Goal: Task Accomplishment & Management: Complete application form

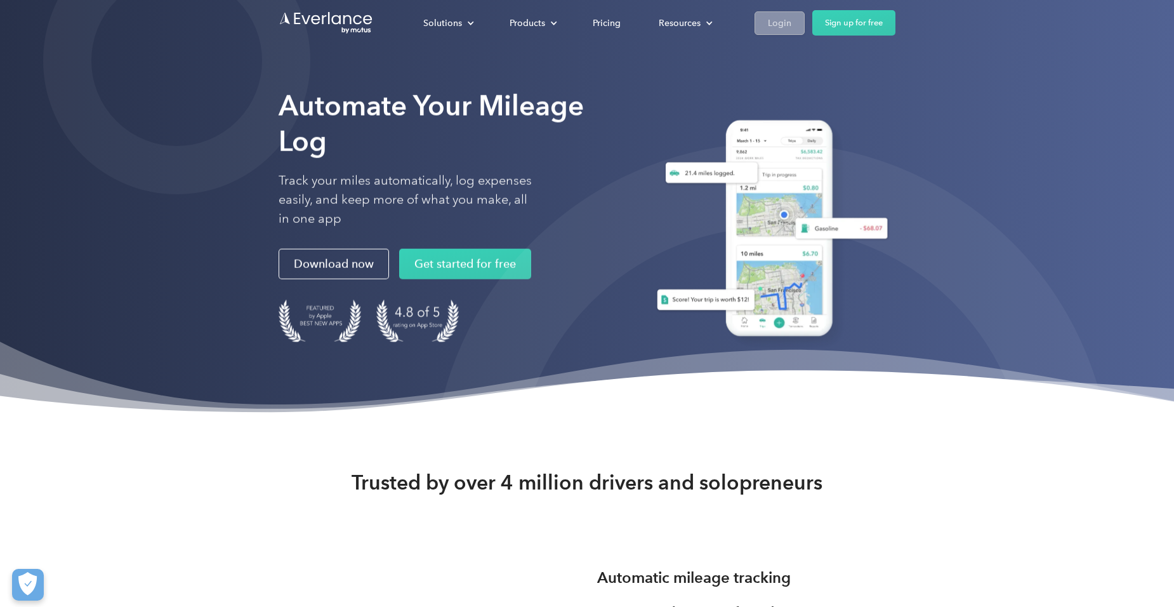
click at [797, 19] on link "Login" at bounding box center [780, 22] width 50 height 23
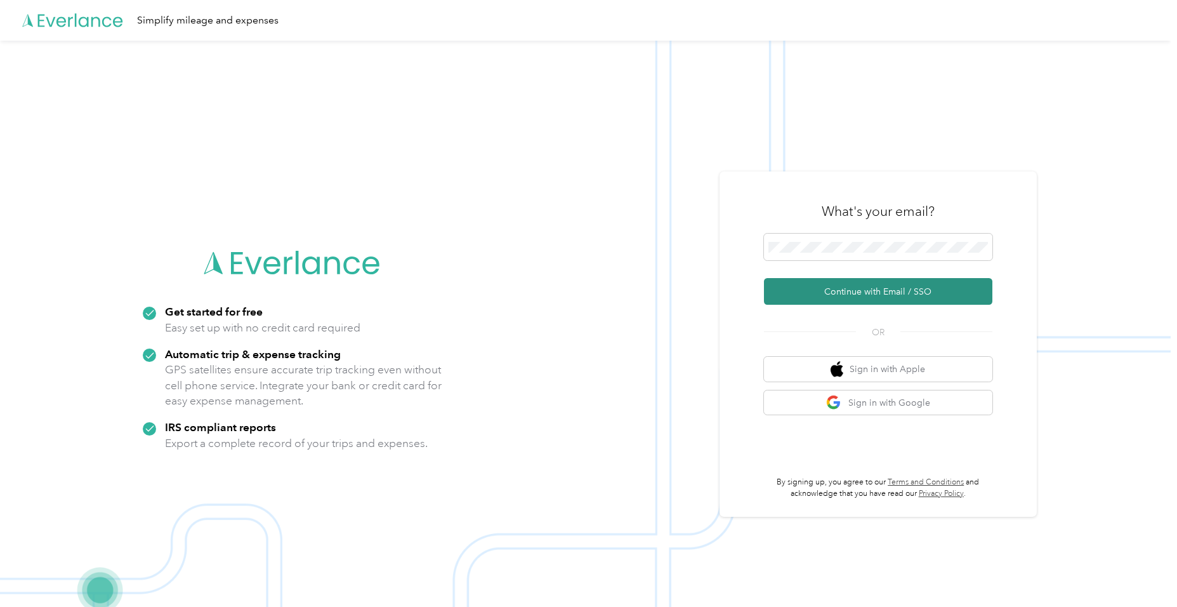
click at [834, 288] on button "Continue with Email / SSO" at bounding box center [878, 291] width 228 height 27
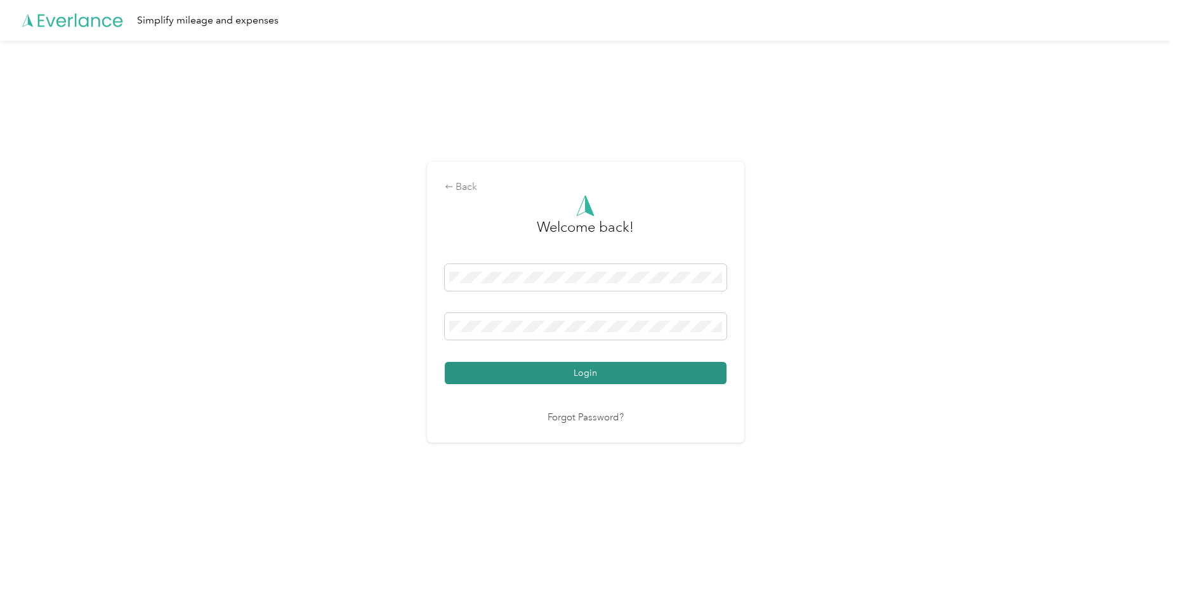
click at [529, 371] on button "Login" at bounding box center [586, 373] width 282 height 22
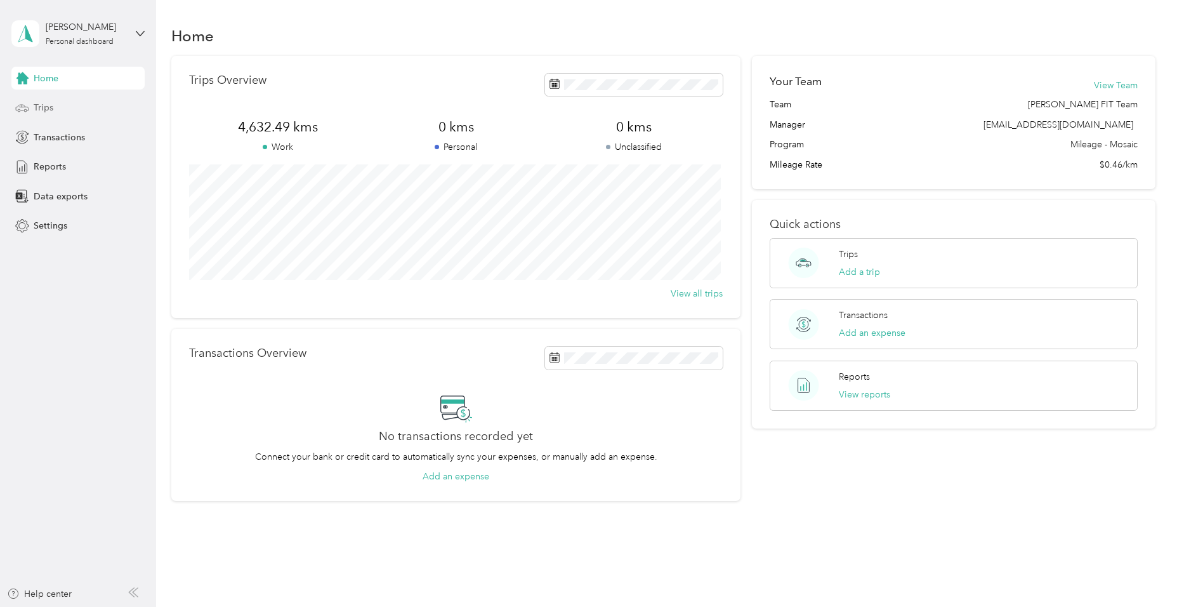
click at [34, 108] on span "Trips" at bounding box center [44, 107] width 20 height 13
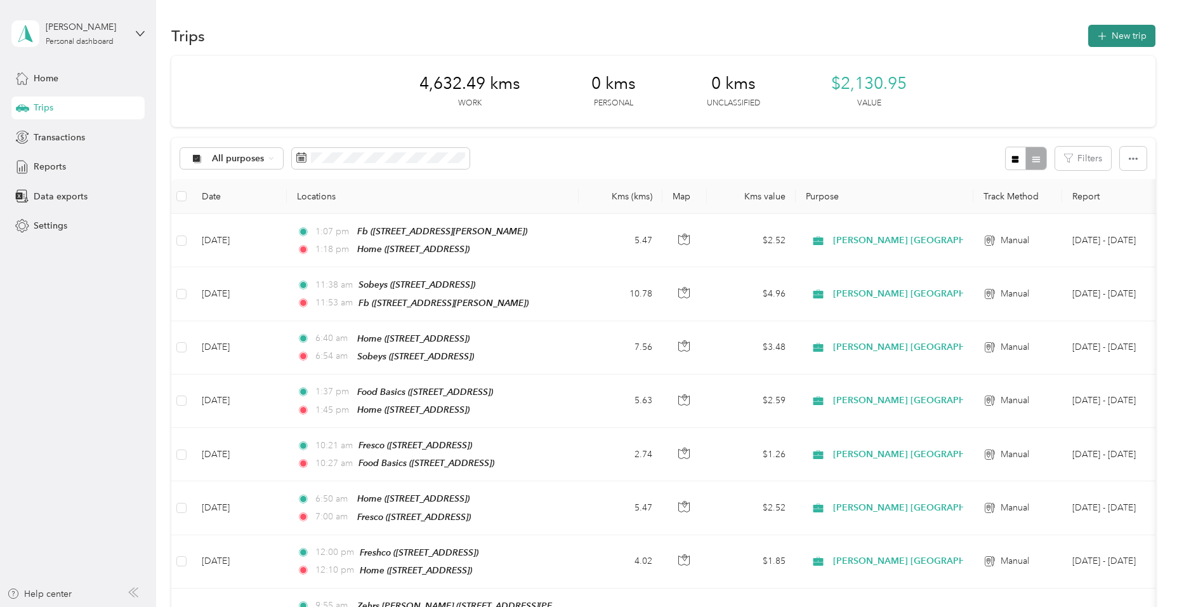
click at [1139, 38] on button "New trip" at bounding box center [1121, 36] width 67 height 22
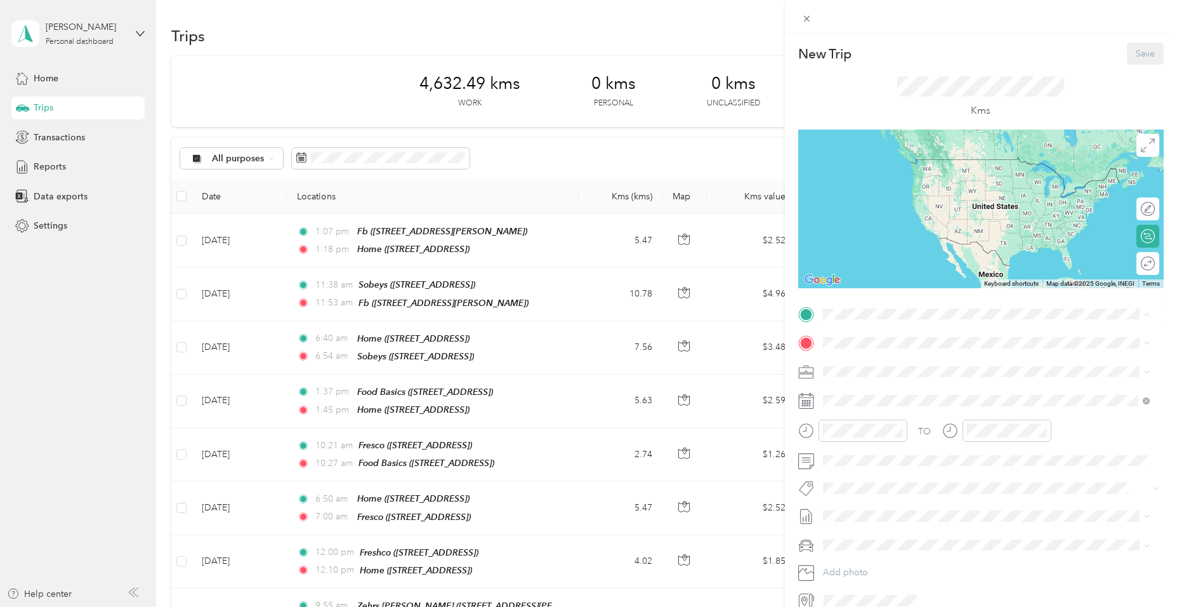
click at [866, 367] on strong "Home" at bounding box center [859, 364] width 25 height 11
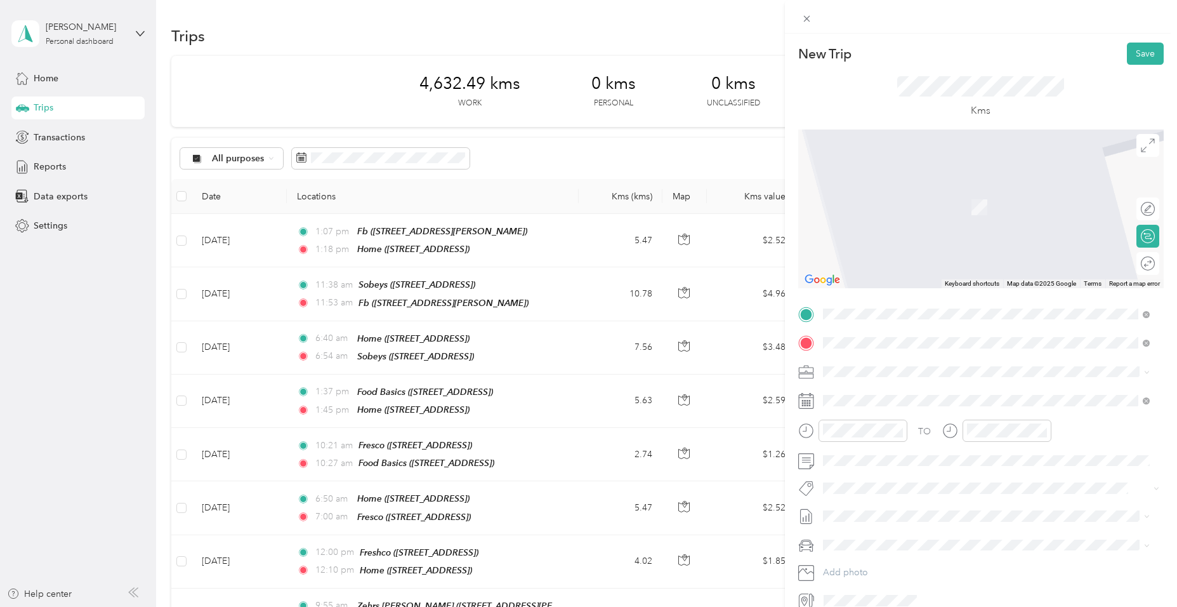
click at [880, 397] on div "Sobeys [STREET_ADDRESS]" at bounding box center [887, 400] width 81 height 27
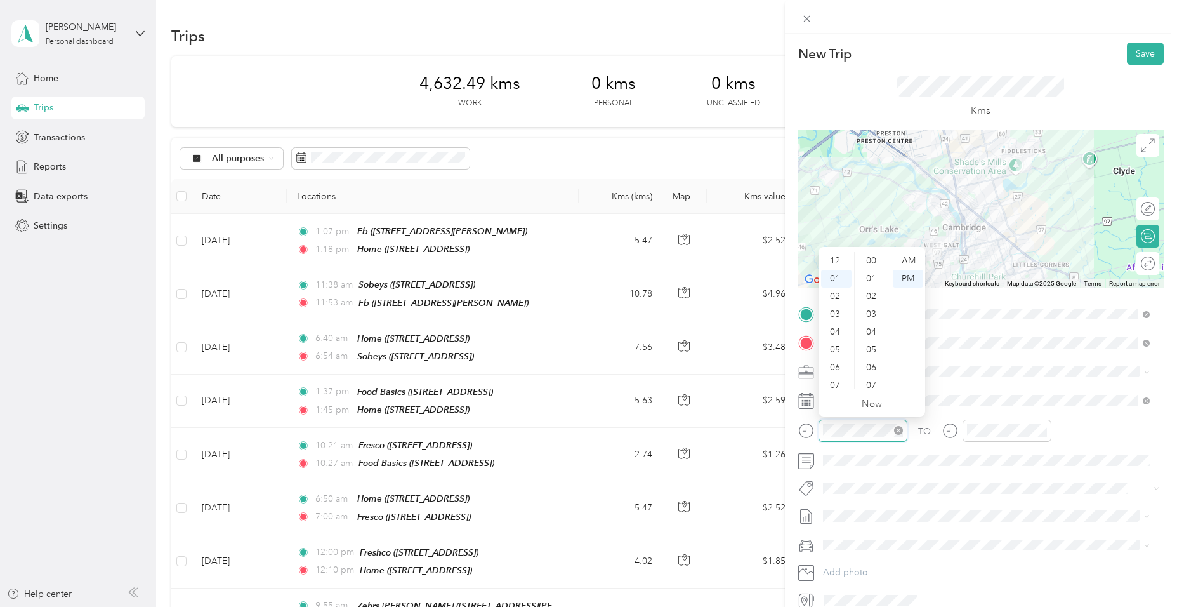
scroll to position [18, 0]
click at [842, 345] on div "06" at bounding box center [836, 350] width 30 height 18
click at [875, 269] on div "45" at bounding box center [872, 276] width 30 height 18
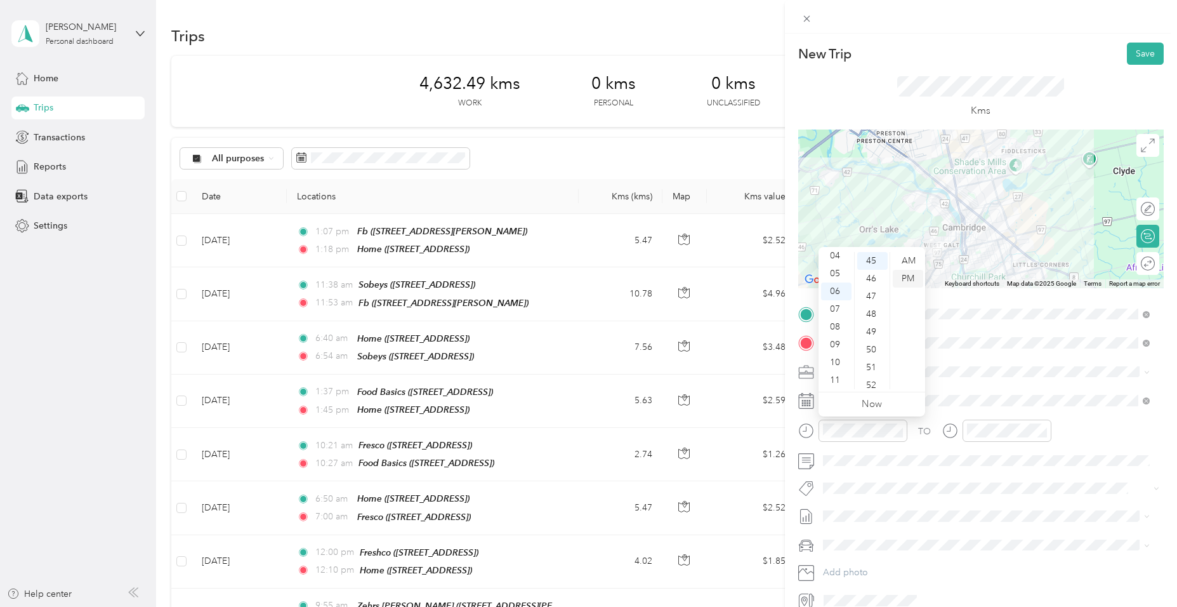
drag, startPoint x: 903, startPoint y: 258, endPoint x: 906, endPoint y: 277, distance: 18.7
click at [904, 258] on div "AM" at bounding box center [908, 261] width 30 height 18
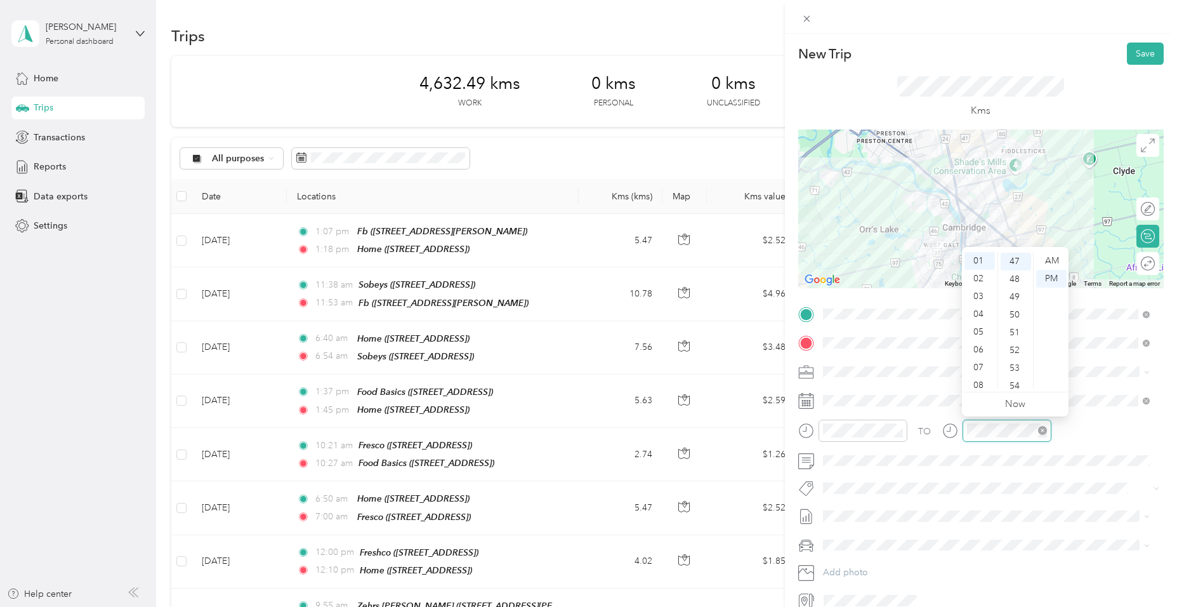
scroll to position [835, 0]
click at [979, 353] on div "06" at bounding box center [980, 350] width 30 height 18
drag, startPoint x: 1014, startPoint y: 361, endPoint x: 1031, endPoint y: 347, distance: 22.5
click at [1014, 360] on div "58" at bounding box center [1016, 362] width 30 height 18
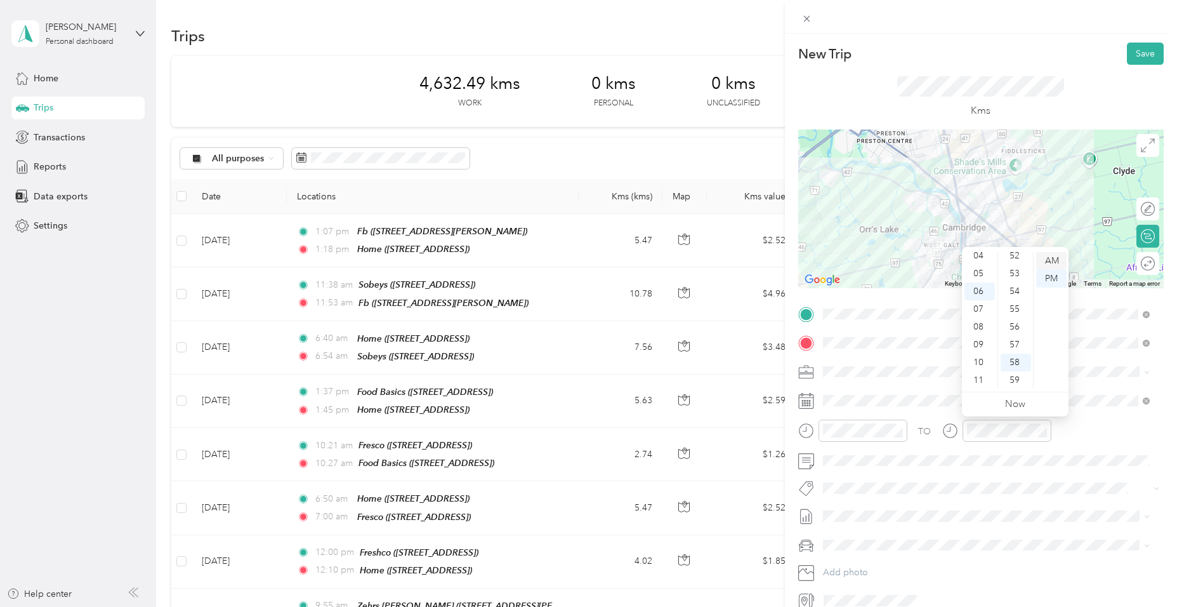
click at [1050, 260] on div "AM" at bounding box center [1051, 261] width 30 height 18
click at [871, 508] on span "Fit [PERSON_NAME] Team" at bounding box center [883, 510] width 94 height 11
click at [1127, 53] on button "Save" at bounding box center [1145, 54] width 37 height 22
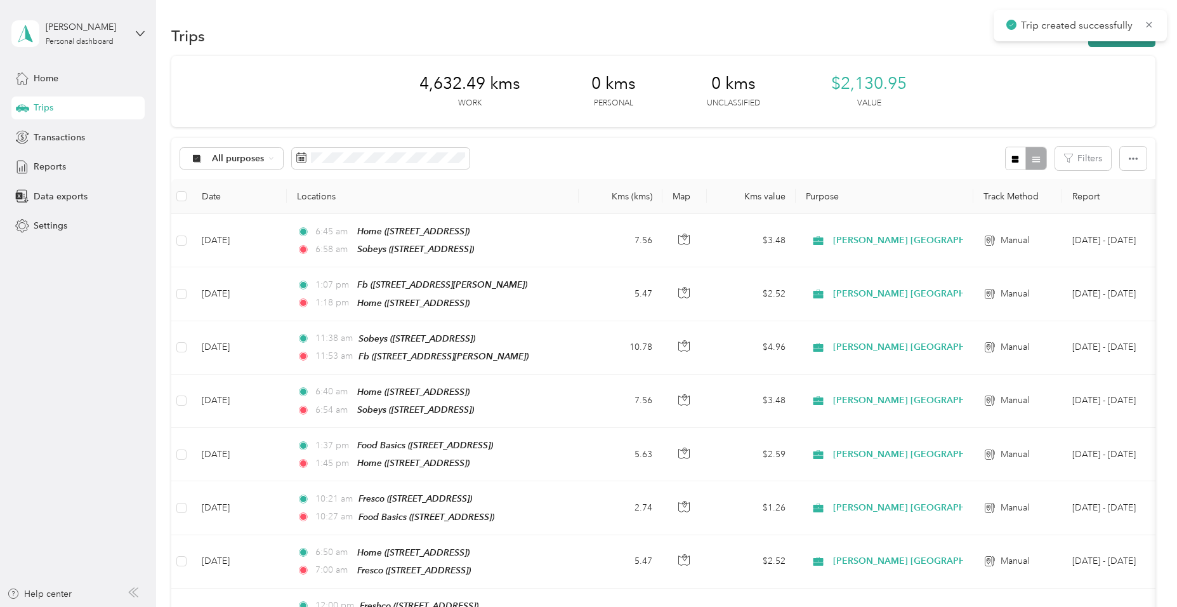
click at [1110, 44] on button "New trip" at bounding box center [1121, 36] width 67 height 22
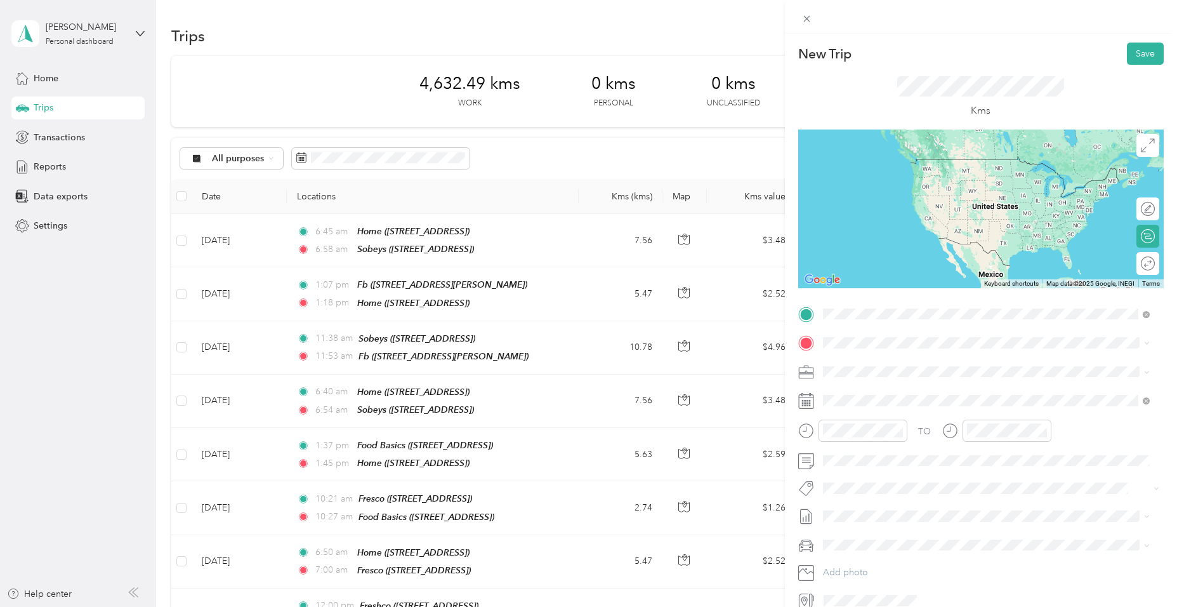
click at [873, 367] on strong "Sobeys" at bounding box center [862, 364] width 30 height 11
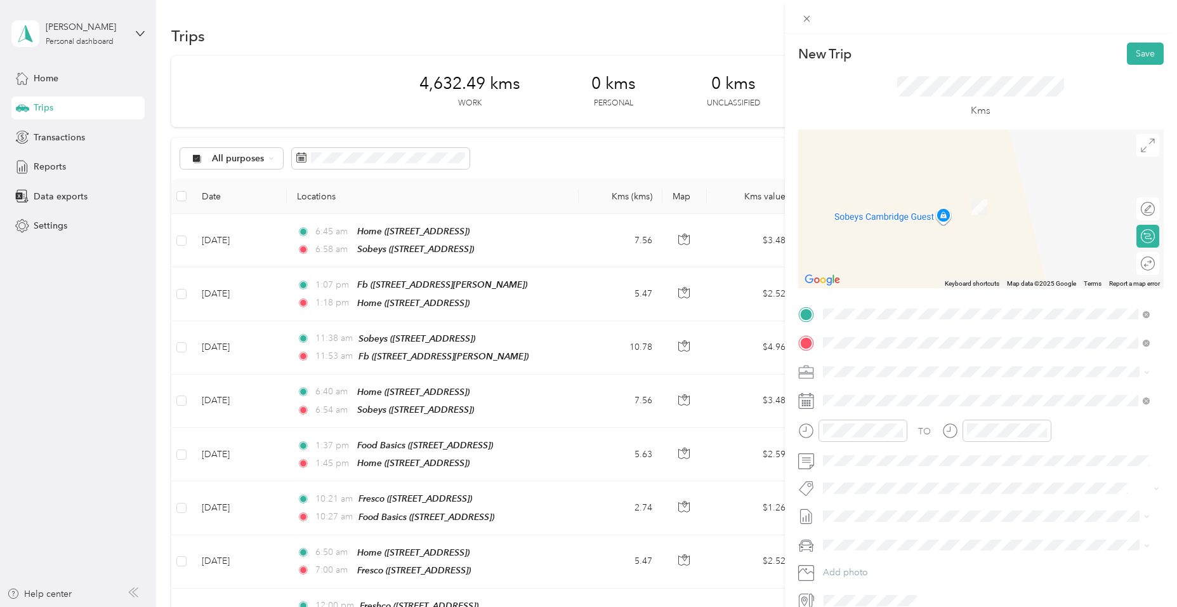
click at [880, 430] on strong "Zehrs [PERSON_NAME]" at bounding box center [897, 432] width 100 height 11
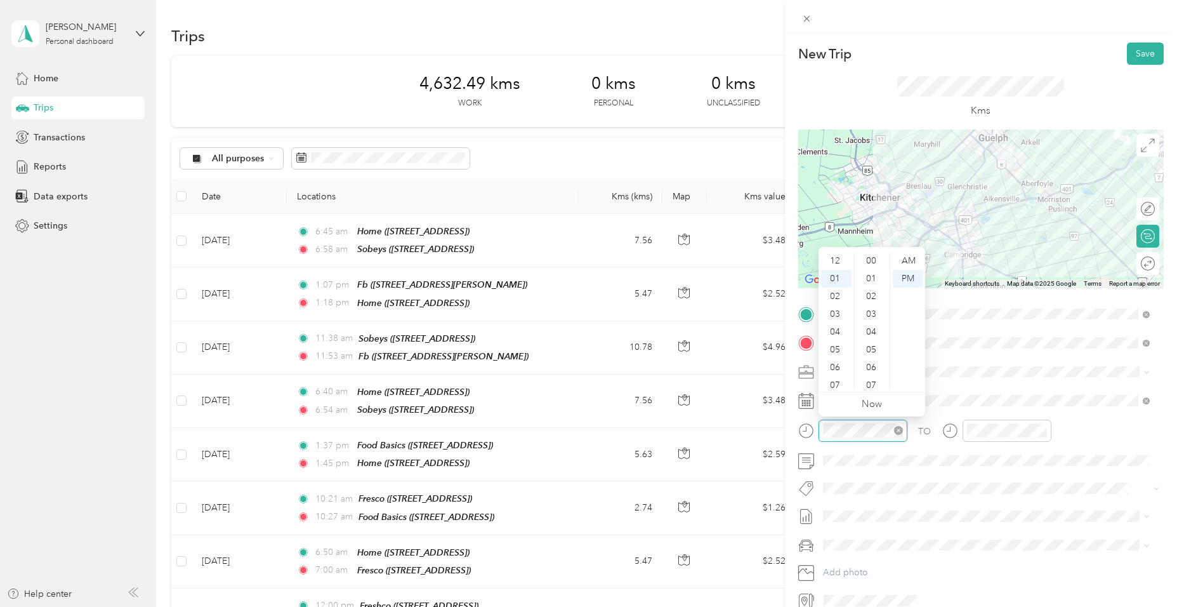
scroll to position [835, 0]
click at [826, 381] on div "08" at bounding box center [836, 385] width 30 height 18
click at [871, 264] on div "00" at bounding box center [872, 261] width 30 height 18
drag, startPoint x: 905, startPoint y: 254, endPoint x: 913, endPoint y: 267, distance: 15.3
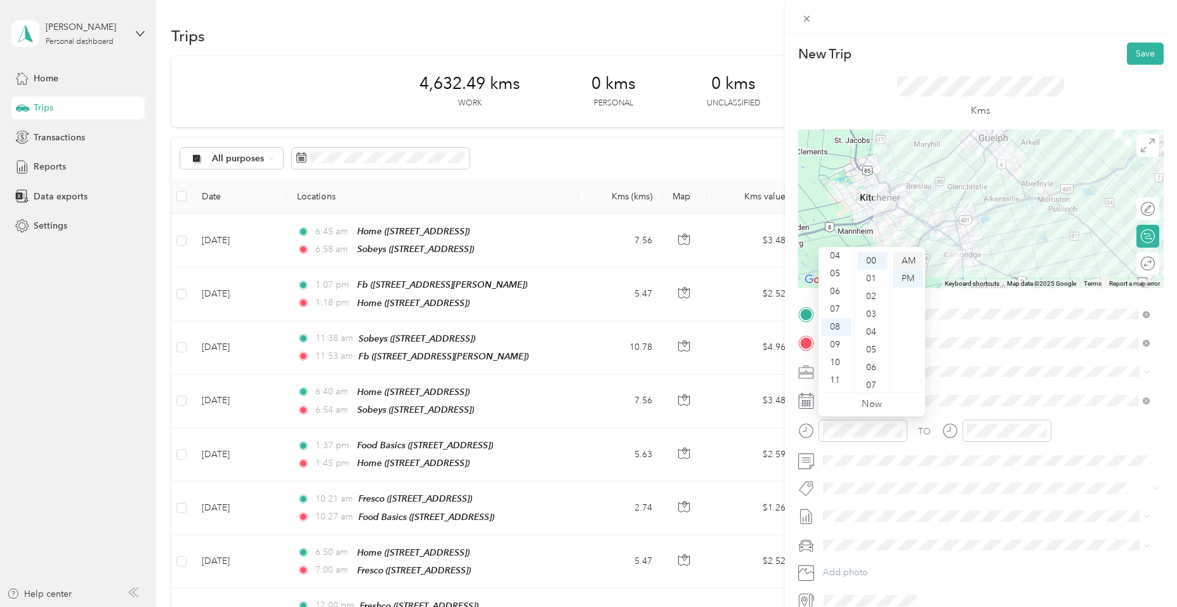
click at [906, 254] on div "AM" at bounding box center [908, 261] width 30 height 18
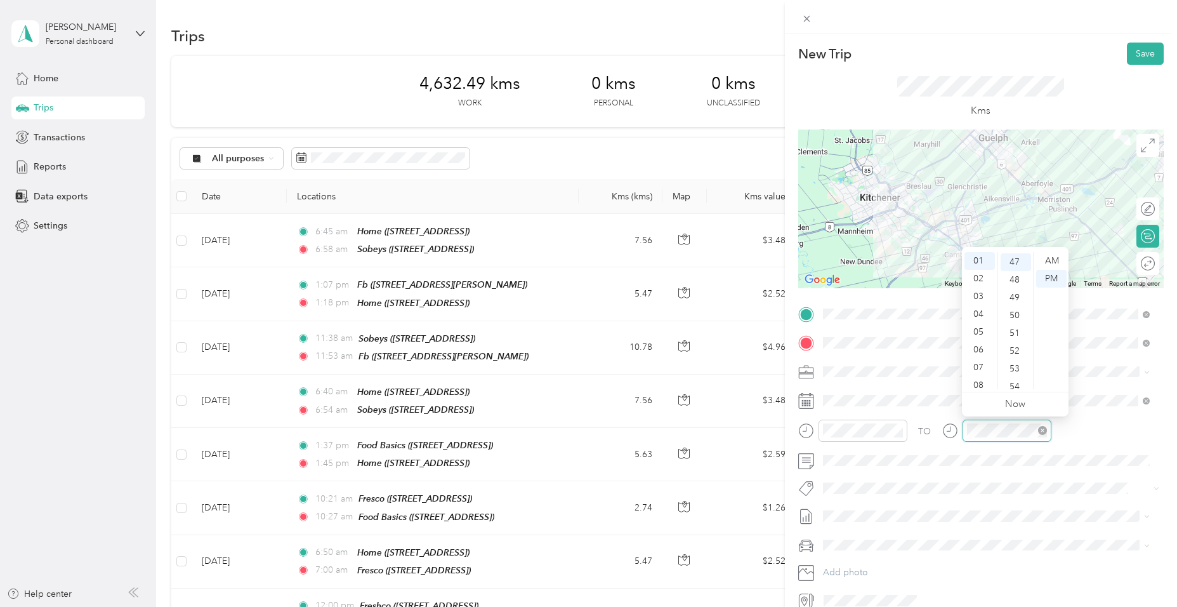
scroll to position [835, 0]
click at [977, 387] on div "08" at bounding box center [980, 385] width 30 height 18
click at [1013, 262] on div "30" at bounding box center [1016, 263] width 30 height 18
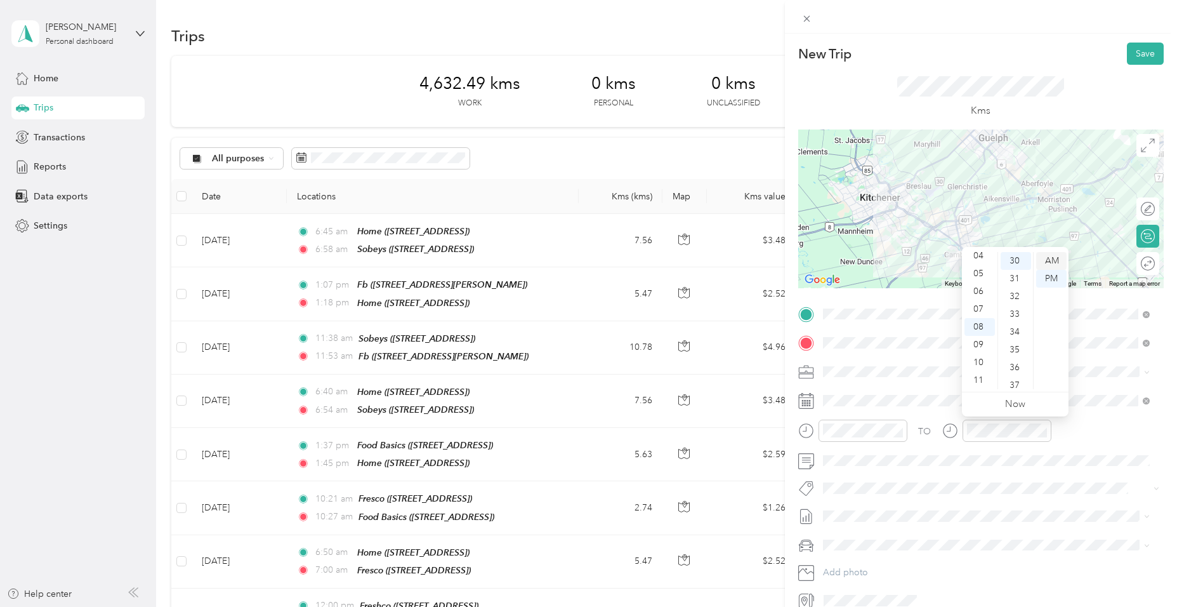
click at [1048, 260] on div "AM" at bounding box center [1051, 261] width 30 height 18
click at [857, 508] on span "Fit [PERSON_NAME] Team" at bounding box center [883, 508] width 94 height 11
click at [1132, 64] on button "Save" at bounding box center [1145, 54] width 37 height 22
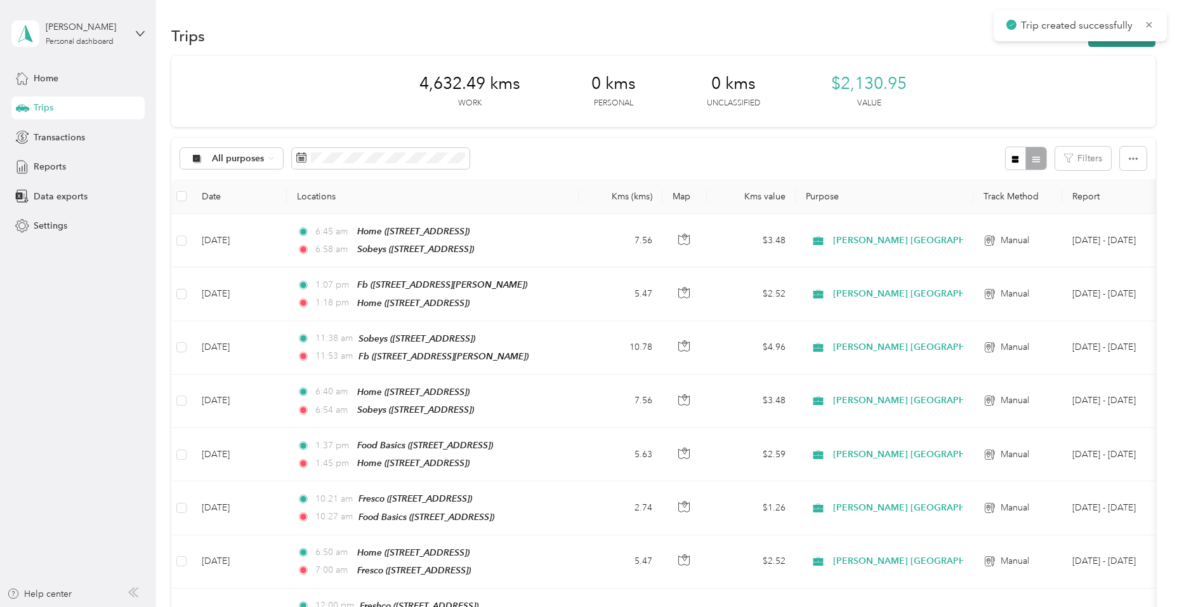
click at [1124, 44] on button "New trip" at bounding box center [1121, 36] width 67 height 22
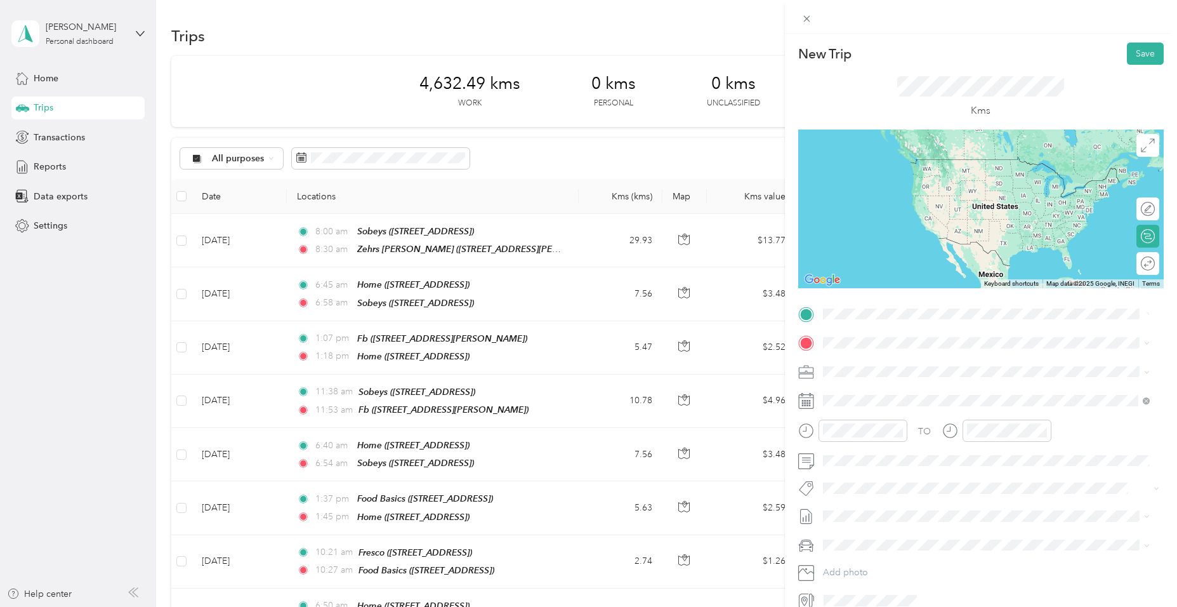
click at [888, 415] on span "[STREET_ADDRESS][PERSON_NAME]" at bounding box center [922, 418] width 151 height 11
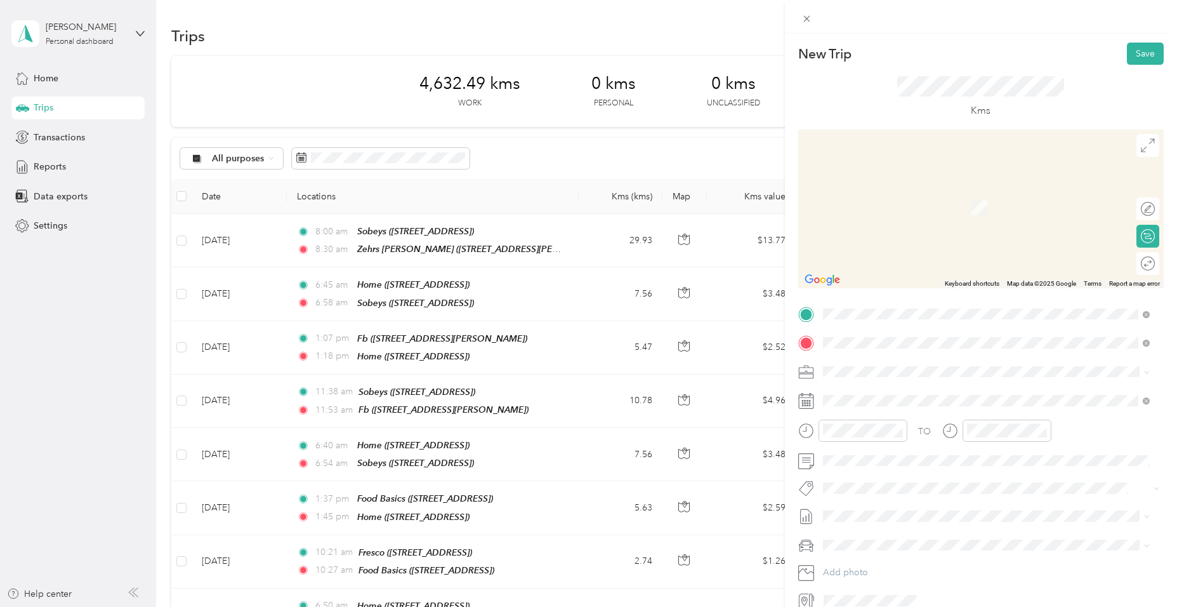
click at [876, 399] on div "Sdm [STREET_ADDRESS]" at bounding box center [887, 400] width 81 height 27
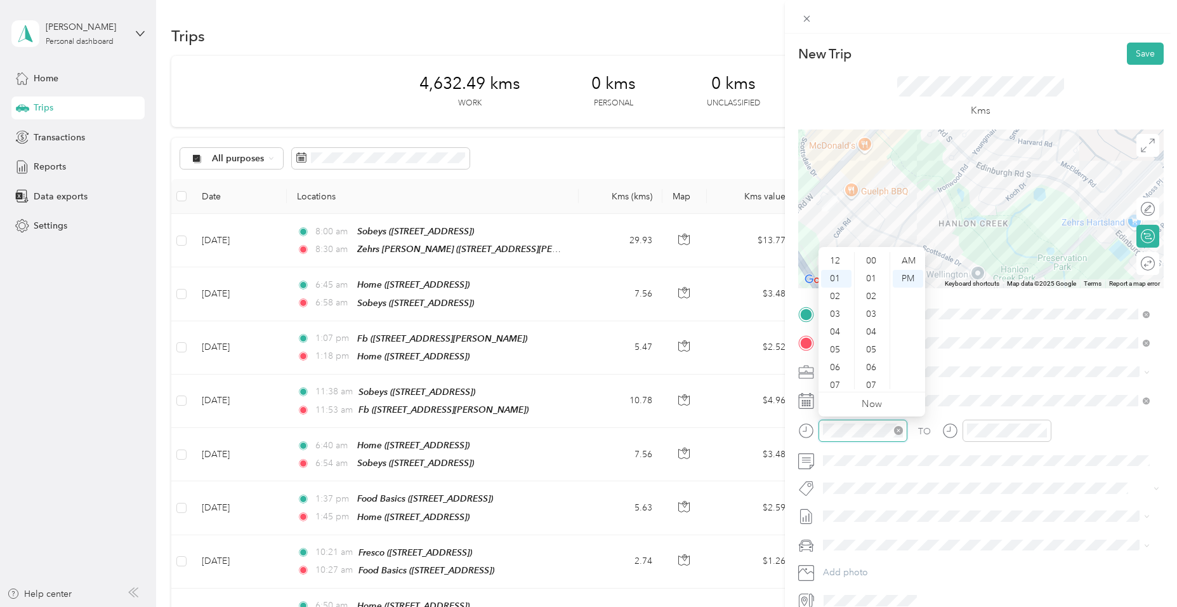
scroll to position [853, 0]
click at [836, 376] on div "09" at bounding box center [836, 378] width 30 height 18
click at [876, 294] on div "50" at bounding box center [872, 296] width 30 height 18
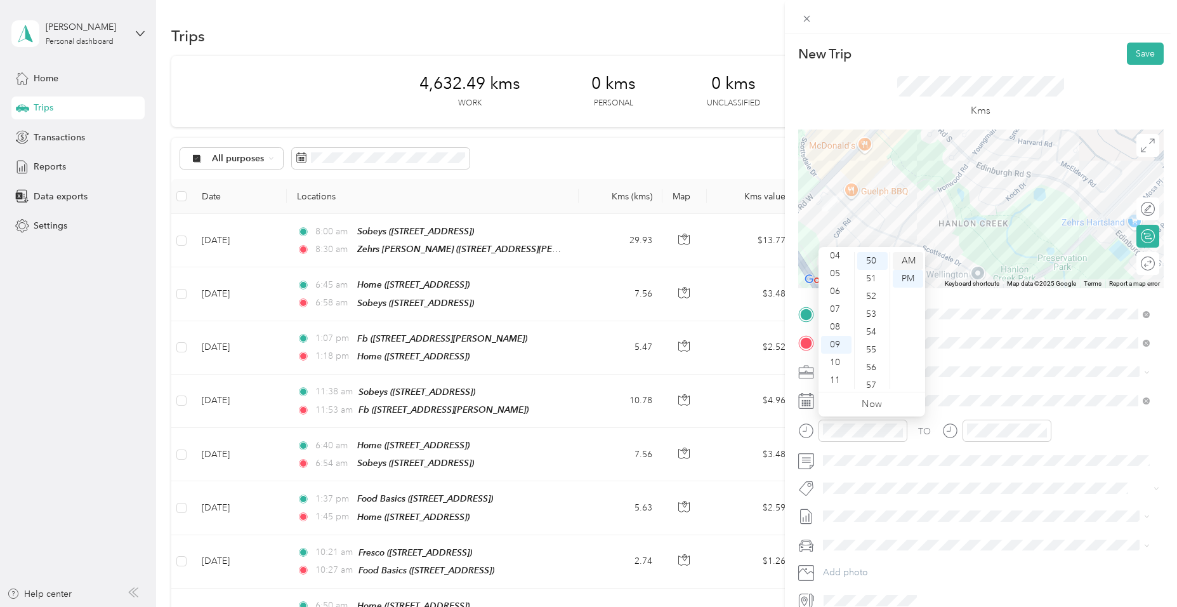
click at [906, 258] on div "AM" at bounding box center [908, 261] width 30 height 18
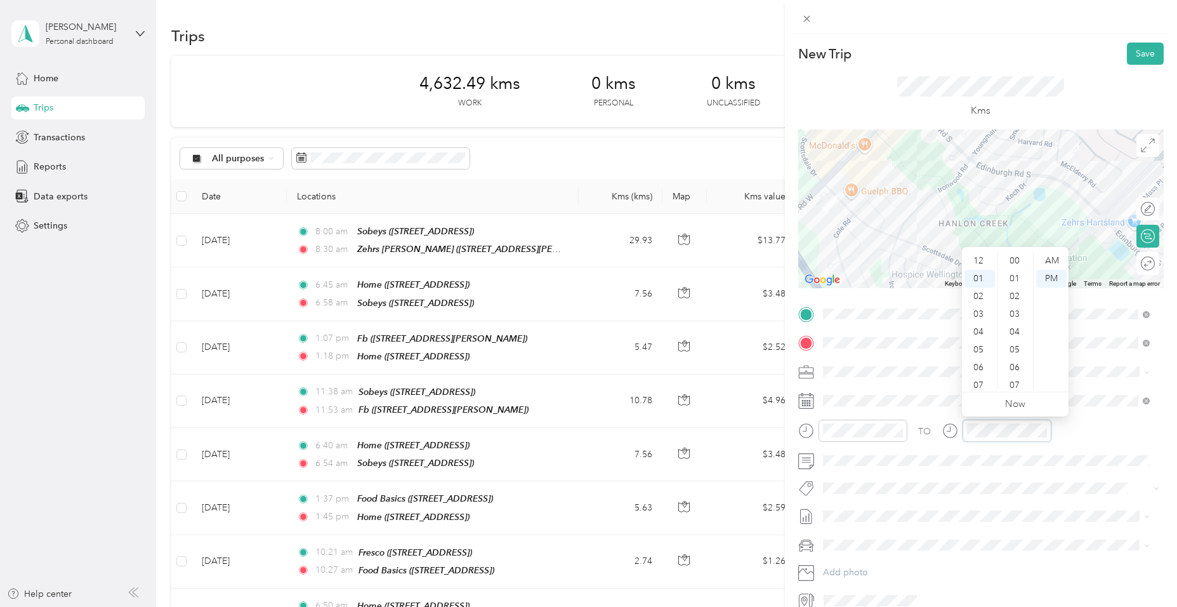
scroll to position [18, 0]
click at [983, 376] on div "09" at bounding box center [980, 378] width 30 height 18
click at [1015, 387] on div "55" at bounding box center [1016, 385] width 30 height 18
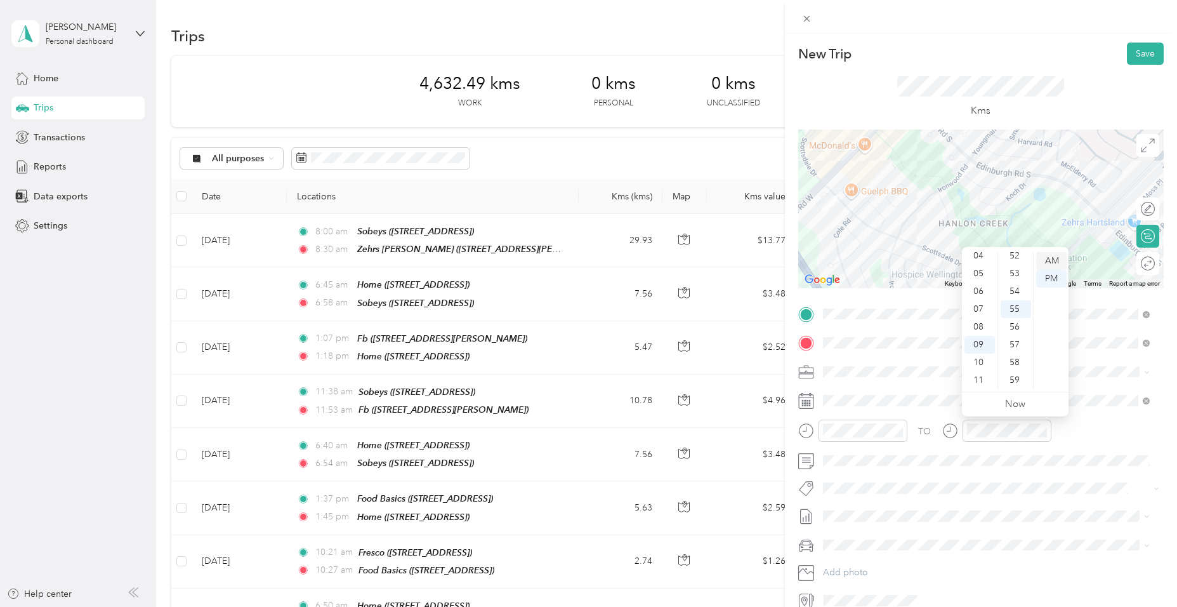
click at [1052, 261] on div "AM" at bounding box center [1051, 261] width 30 height 18
click at [866, 454] on span at bounding box center [991, 461] width 345 height 20
click at [866, 467] on span at bounding box center [991, 461] width 345 height 20
click at [869, 606] on div "New Trip Save This trip cannot be edited because it is either under review, app…" at bounding box center [585, 607] width 1171 height 0
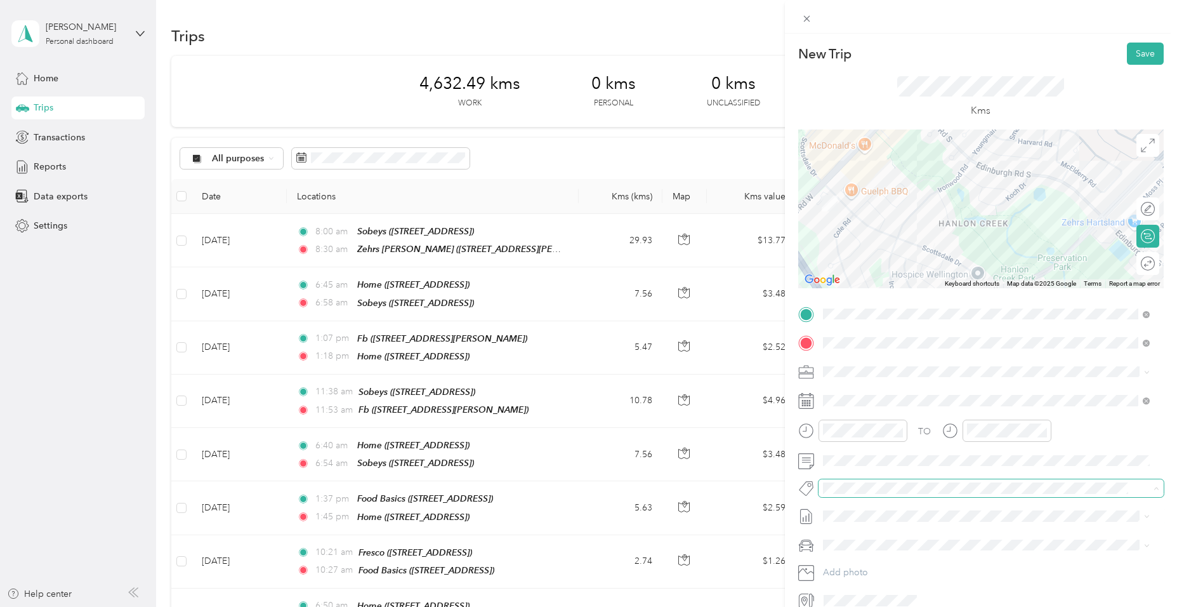
click at [859, 494] on span at bounding box center [981, 488] width 324 height 13
click at [857, 503] on button "Fit [PERSON_NAME] Team" at bounding box center [884, 510] width 112 height 16
click at [1146, 48] on button "Save" at bounding box center [1145, 54] width 37 height 22
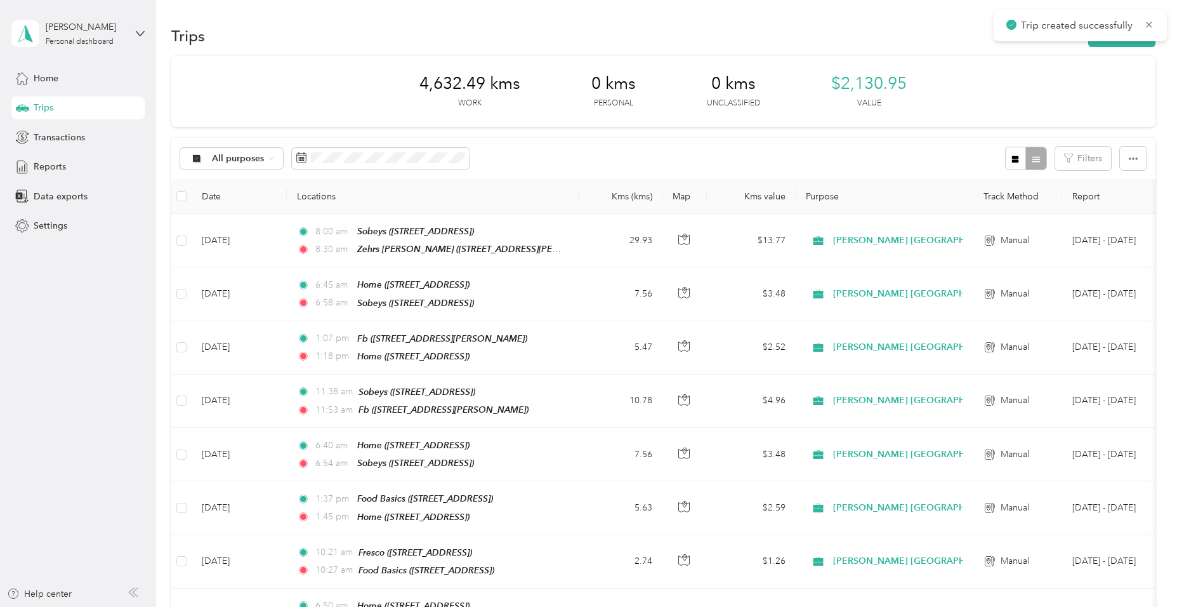
click at [1119, 48] on div "Trips New trip" at bounding box center [663, 35] width 984 height 27
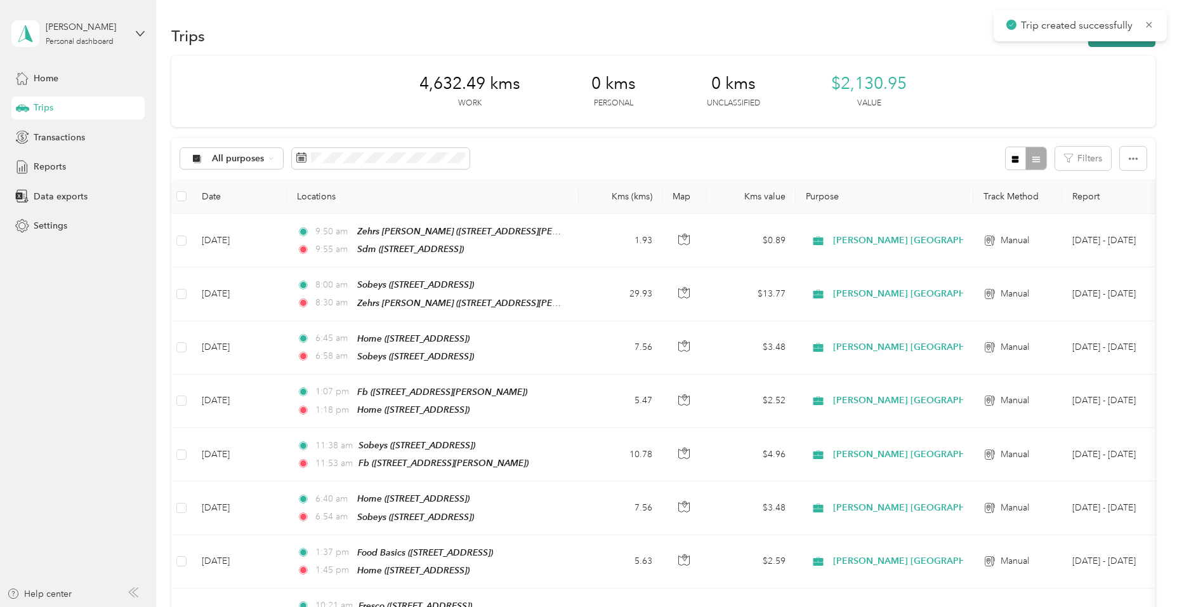
click at [1120, 46] on button "New trip" at bounding box center [1121, 36] width 67 height 22
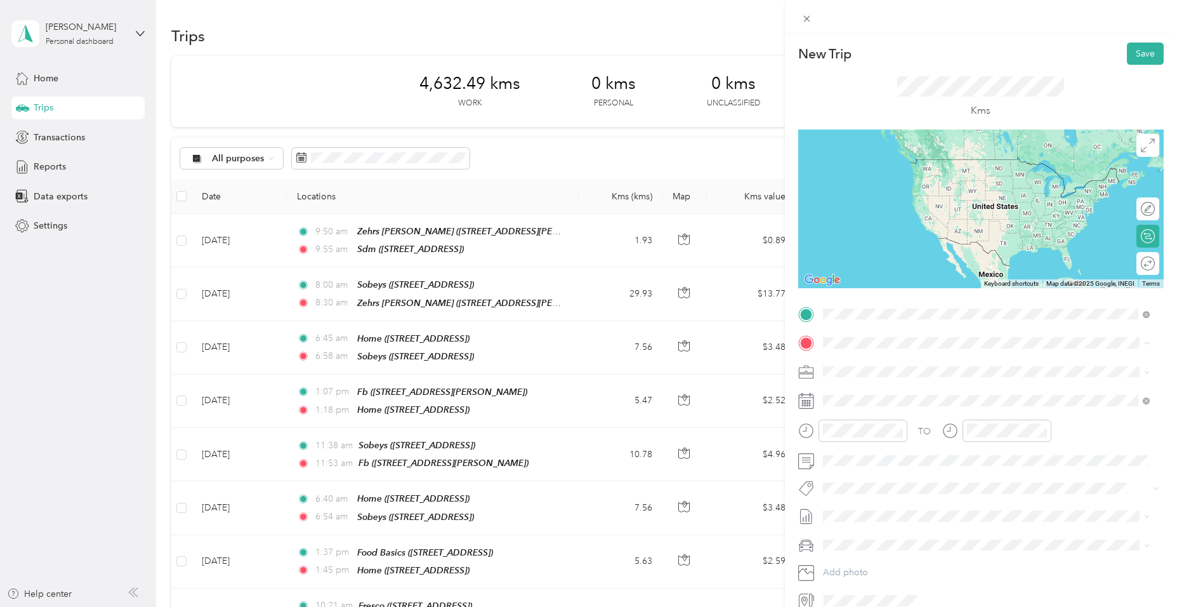
click at [894, 373] on span "[STREET_ADDRESS]" at bounding box center [887, 378] width 81 height 11
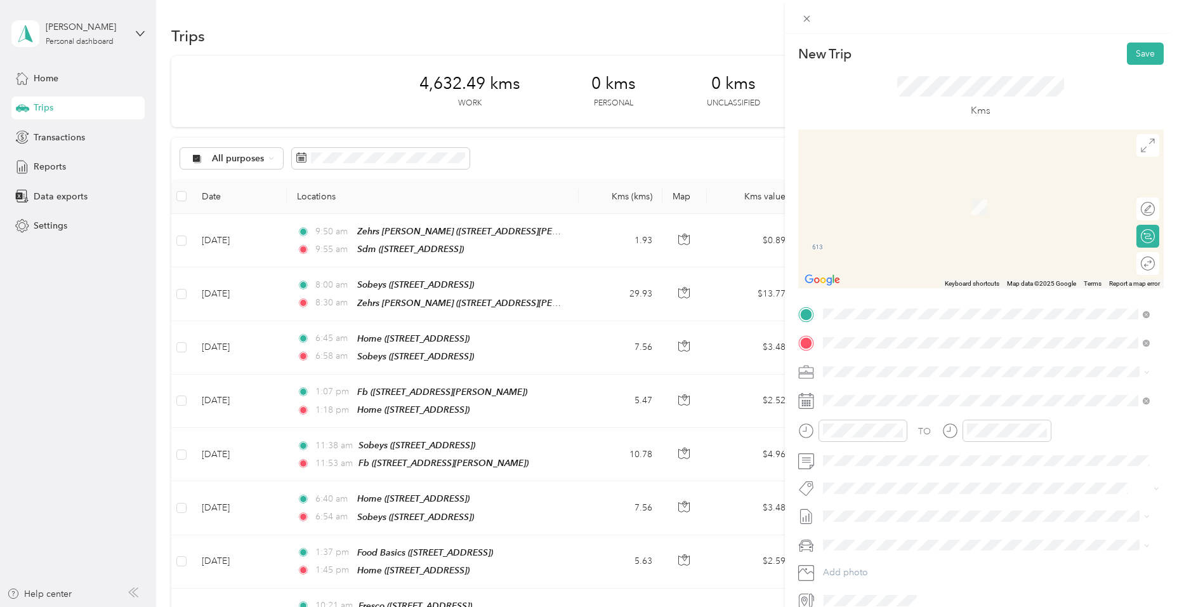
click at [876, 394] on div "Rexall" at bounding box center [887, 392] width 81 height 11
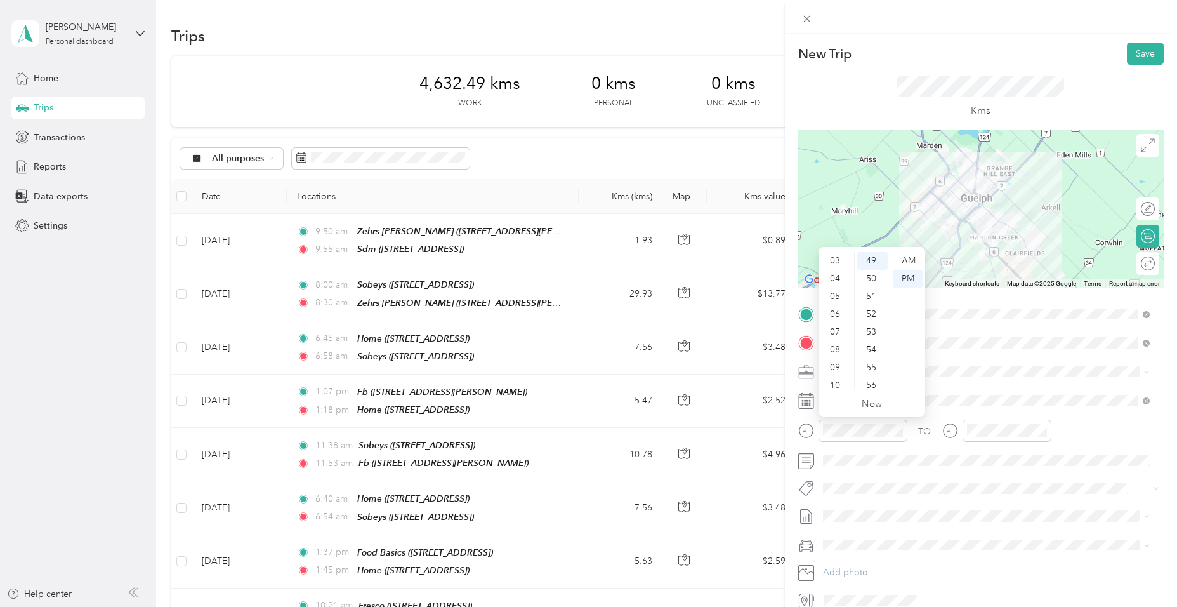
scroll to position [76, 0]
click at [834, 380] on div "11" at bounding box center [836, 380] width 30 height 18
click at [869, 254] on div "23" at bounding box center [872, 256] width 30 height 18
click at [918, 261] on div "AM" at bounding box center [908, 261] width 30 height 18
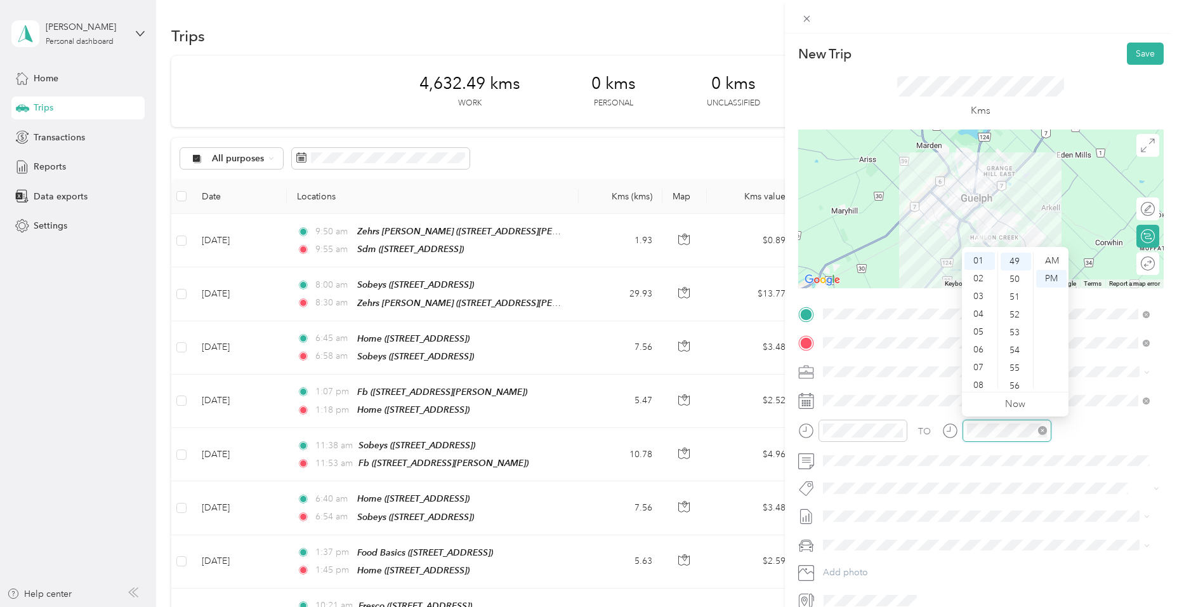
scroll to position [871, 0]
click at [979, 386] on div "11" at bounding box center [980, 388] width 30 height 18
drag, startPoint x: 1011, startPoint y: 279, endPoint x: 1020, endPoint y: 275, distance: 10.3
click at [1012, 279] on div "33" at bounding box center [1016, 281] width 30 height 18
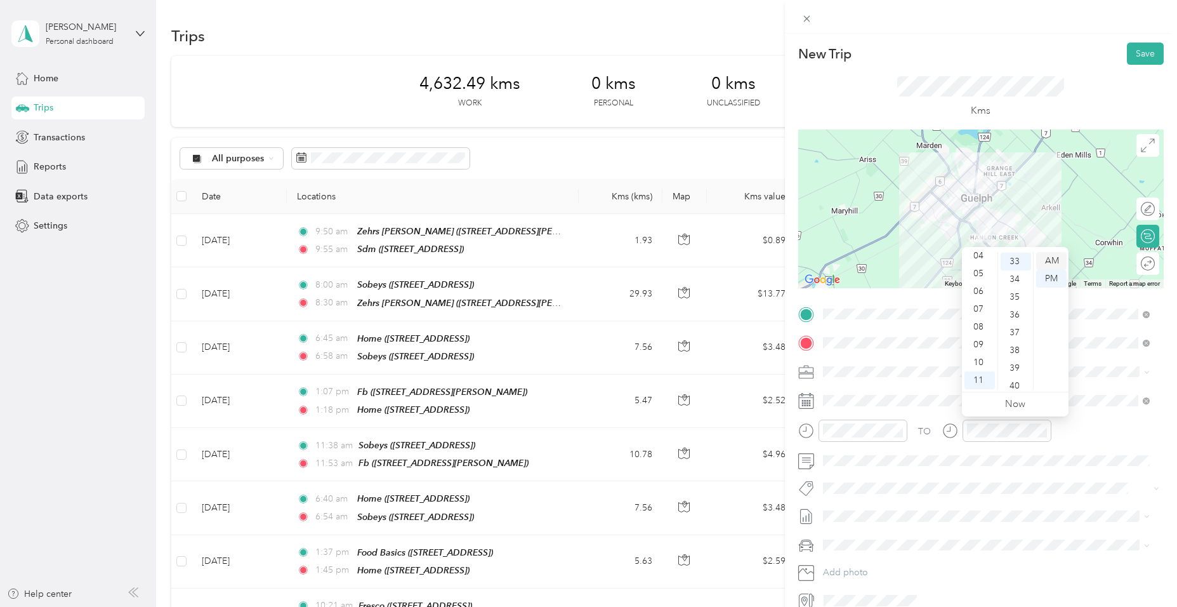
scroll to position [586, 0]
click at [1059, 260] on div "AM" at bounding box center [1051, 261] width 30 height 18
click at [868, 515] on button "Fit [PERSON_NAME] Team" at bounding box center [884, 511] width 112 height 16
click at [1147, 53] on button "Save" at bounding box center [1145, 54] width 37 height 22
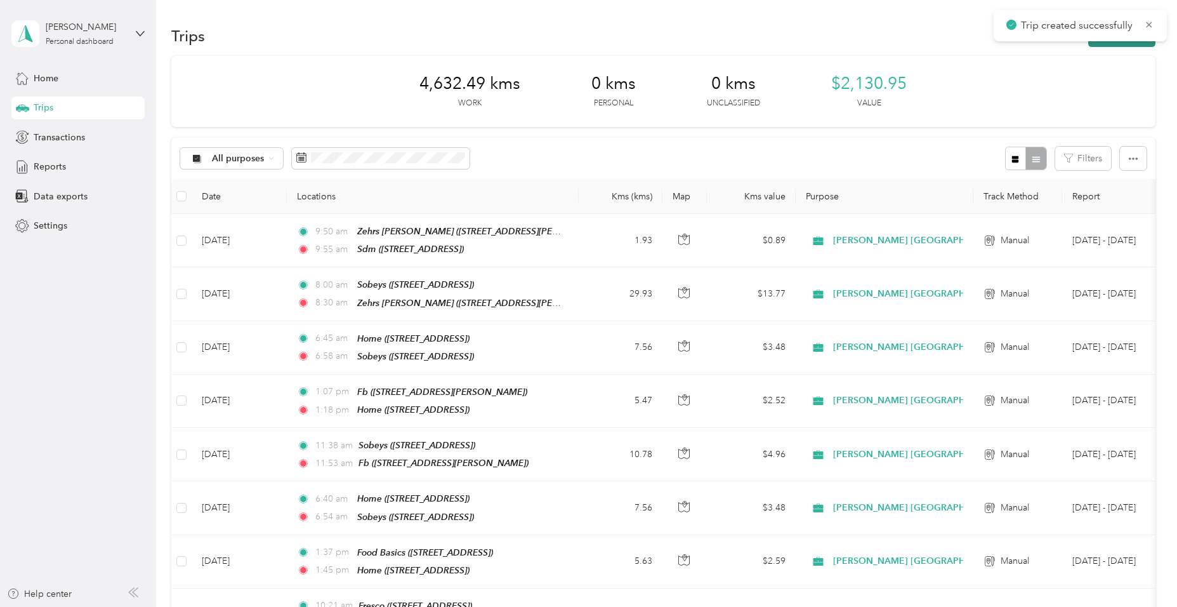
click at [1101, 44] on button "New trip" at bounding box center [1121, 36] width 67 height 22
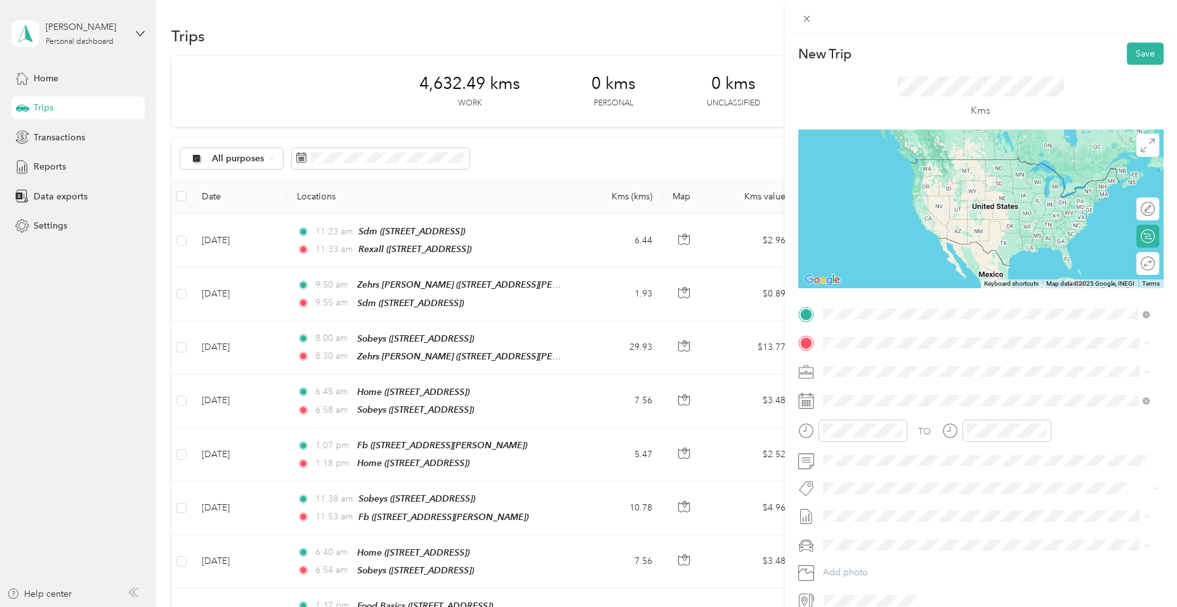
click at [862, 366] on strong "Rexall" at bounding box center [860, 364] width 26 height 11
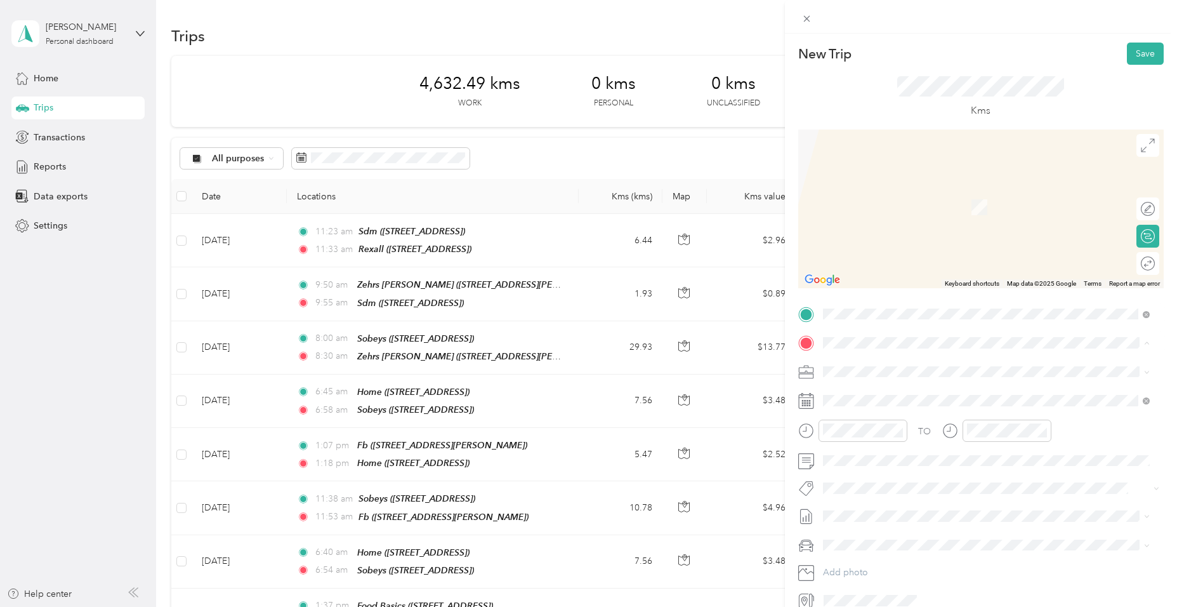
click at [863, 399] on div "Home [STREET_ADDRESS]" at bounding box center [887, 400] width 81 height 27
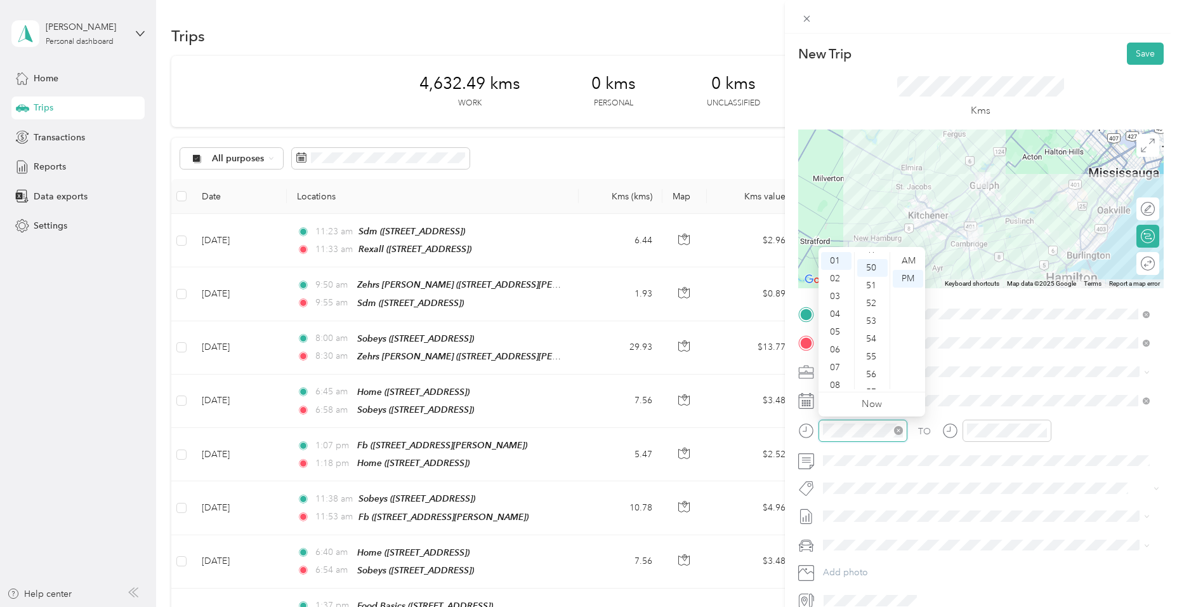
scroll to position [888, 0]
click at [842, 258] on div "01" at bounding box center [836, 261] width 30 height 18
click at [875, 256] on div "10" at bounding box center [872, 256] width 30 height 18
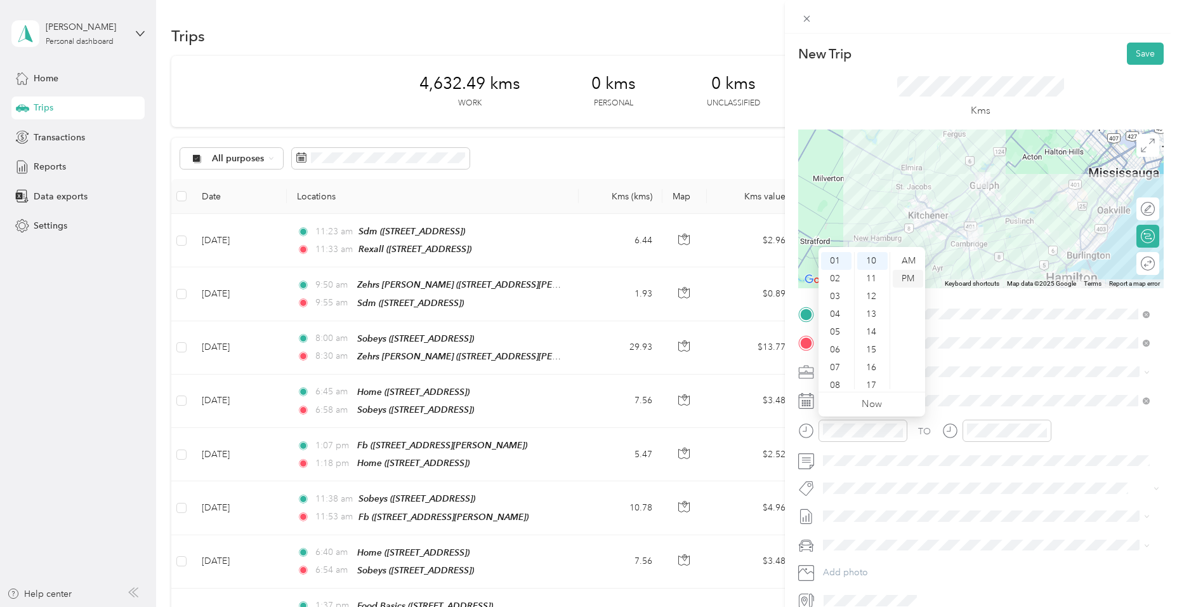
click at [912, 275] on div "PM" at bounding box center [908, 279] width 30 height 18
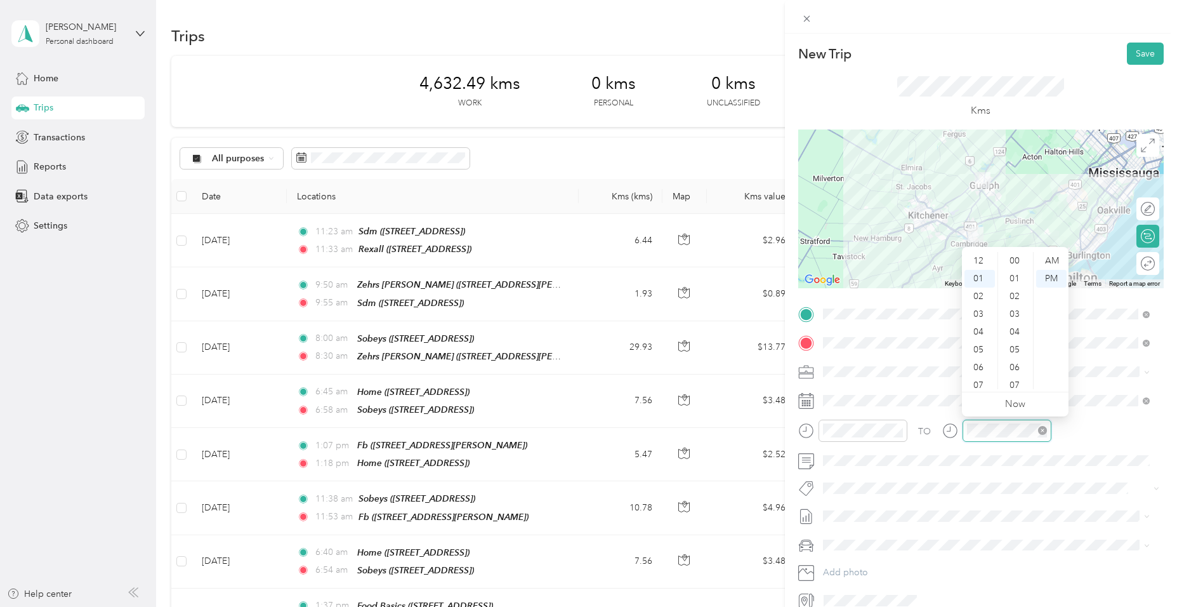
scroll to position [18, 0]
click at [974, 258] on div "01" at bounding box center [980, 261] width 30 height 18
click at [1014, 282] on div "40" at bounding box center [1016, 286] width 30 height 18
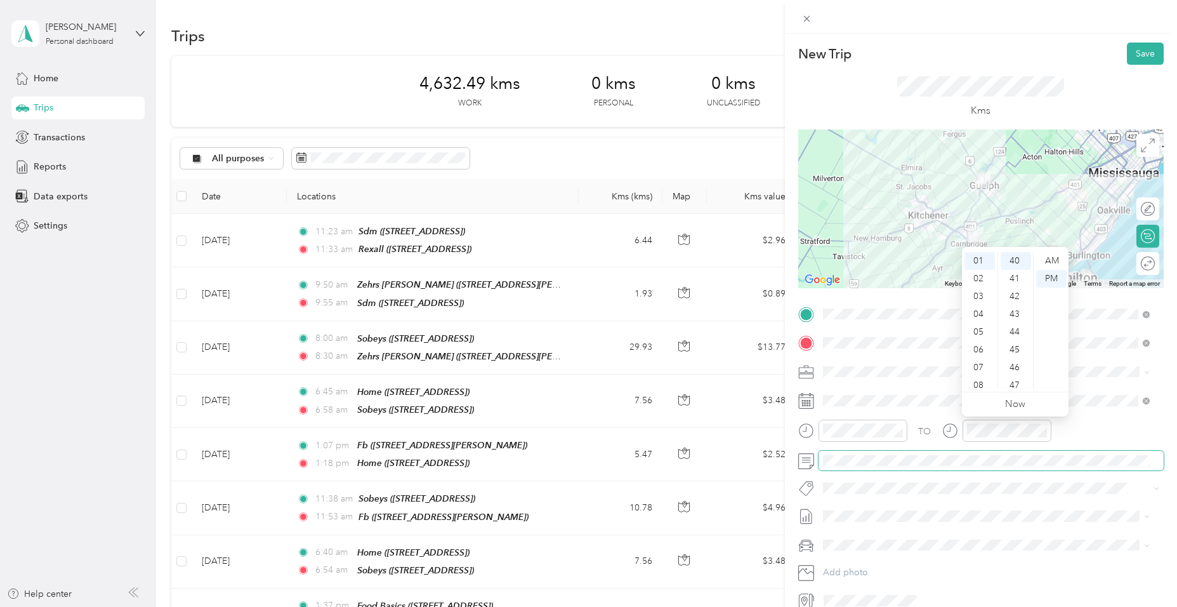
click at [890, 467] on span at bounding box center [991, 461] width 345 height 20
click at [868, 344] on span "Fit [PERSON_NAME] Team" at bounding box center [883, 343] width 94 height 11
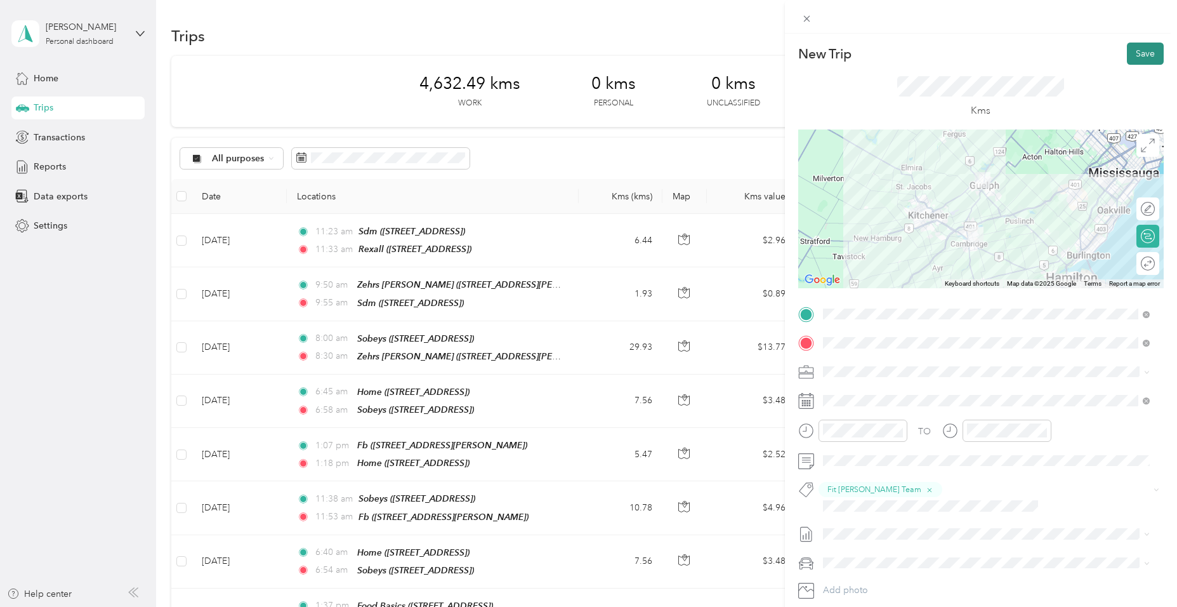
click at [1140, 60] on button "Save" at bounding box center [1145, 54] width 37 height 22
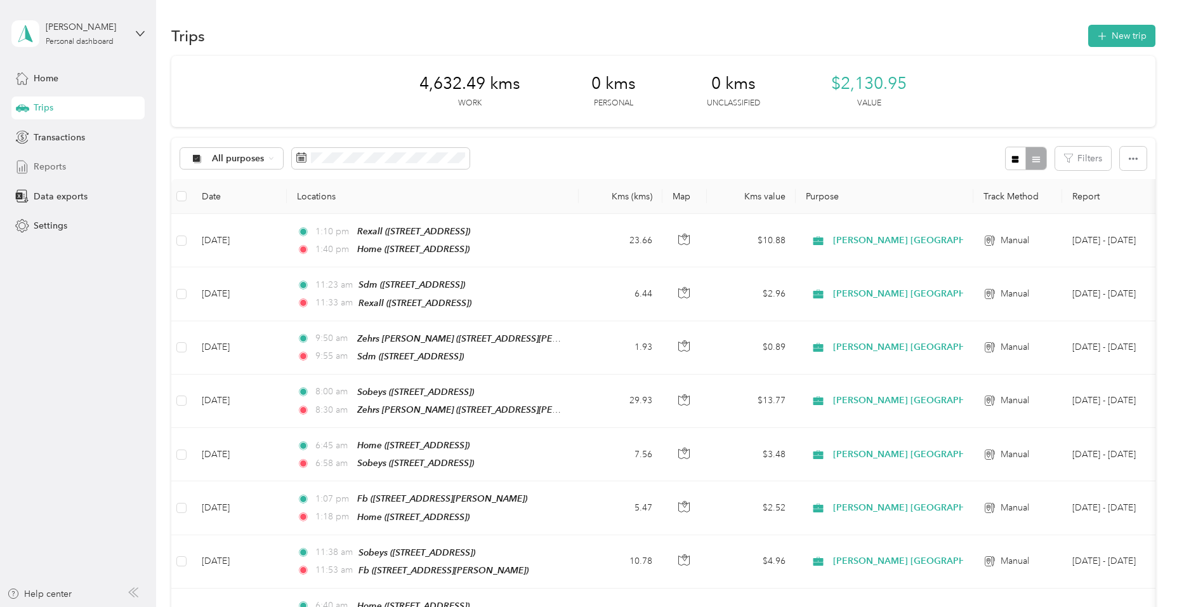
click at [76, 166] on div "Reports" at bounding box center [77, 166] width 133 height 23
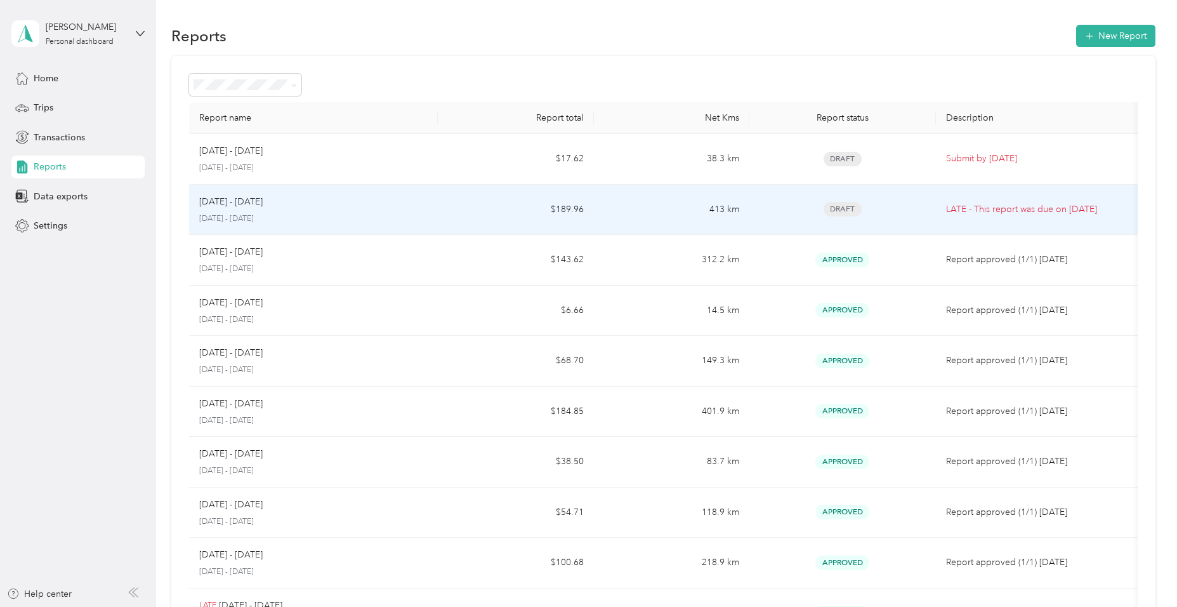
click at [239, 211] on div "[DATE] - [DATE] [DATE] - [DATE]" at bounding box center [313, 210] width 228 height 30
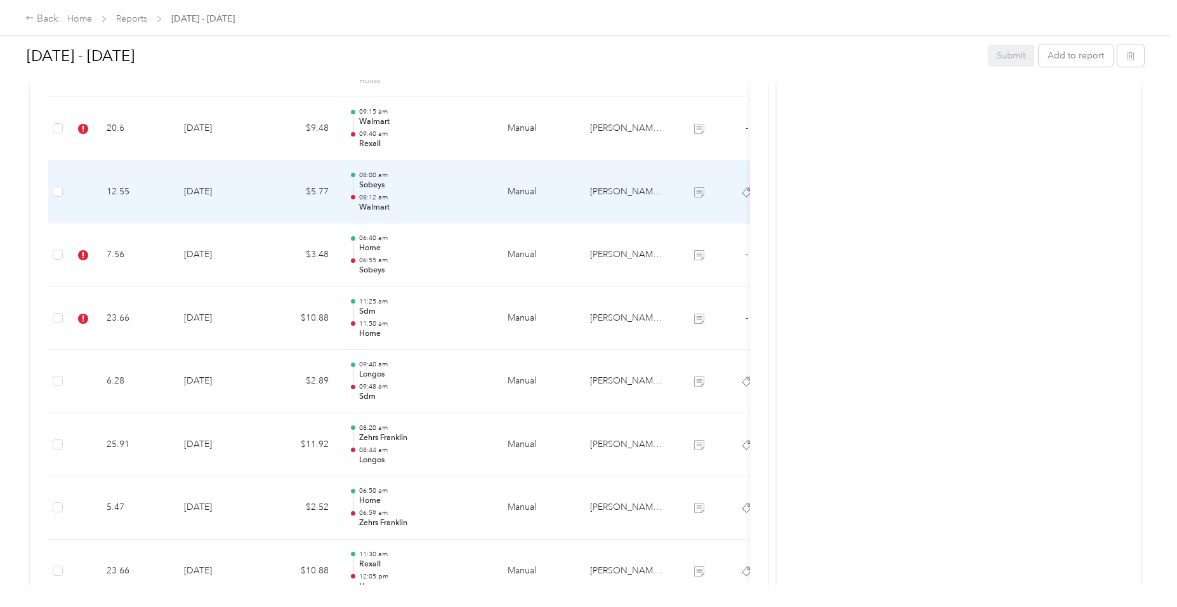
scroll to position [952, 0]
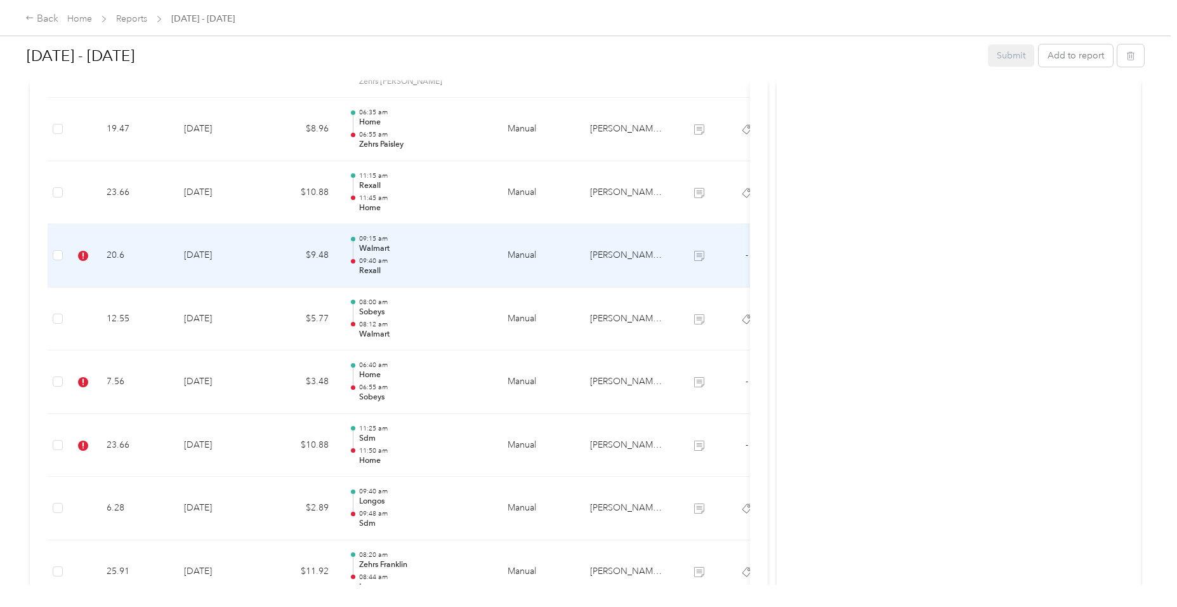
click at [197, 253] on td "[DATE]" at bounding box center [218, 255] width 89 height 63
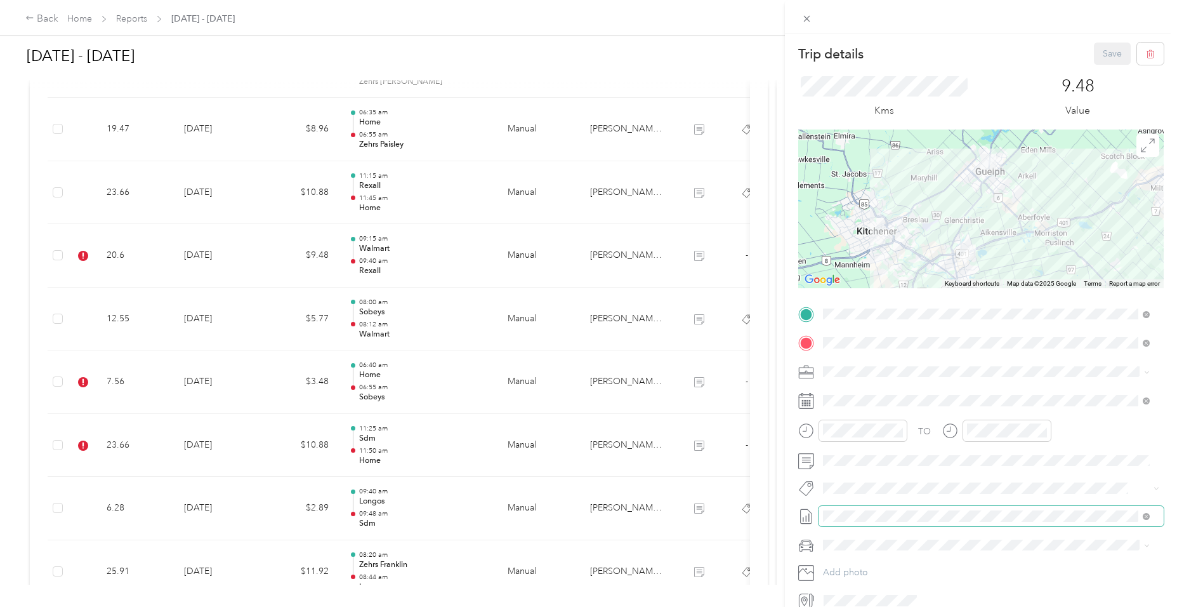
scroll to position [60, 0]
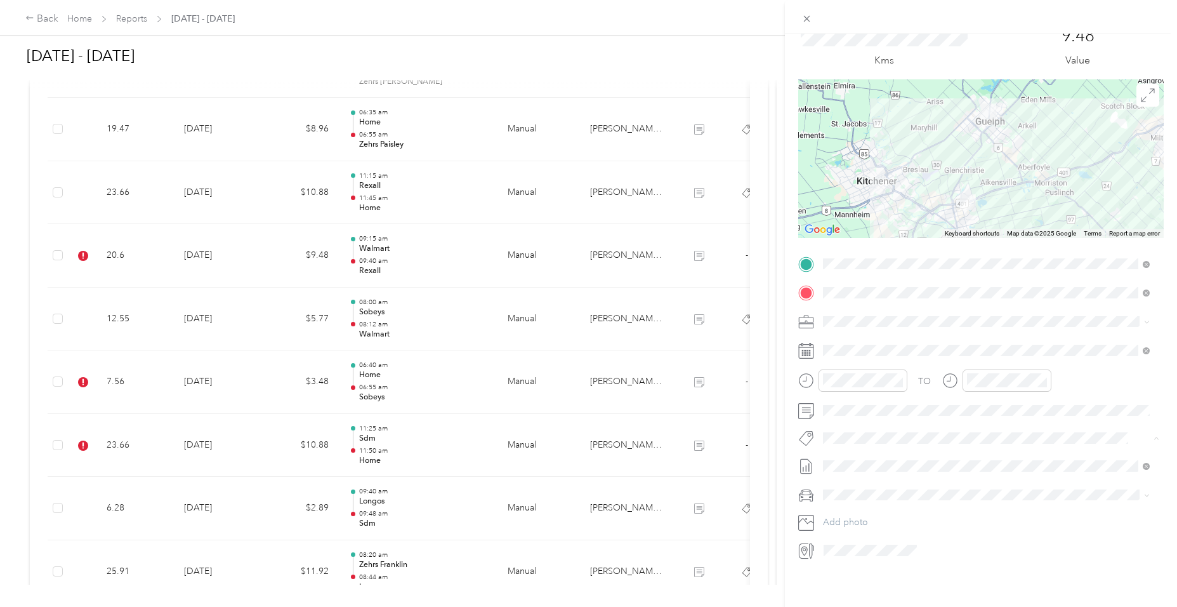
click at [866, 451] on span "Fit [PERSON_NAME] Team" at bounding box center [883, 451] width 94 height 11
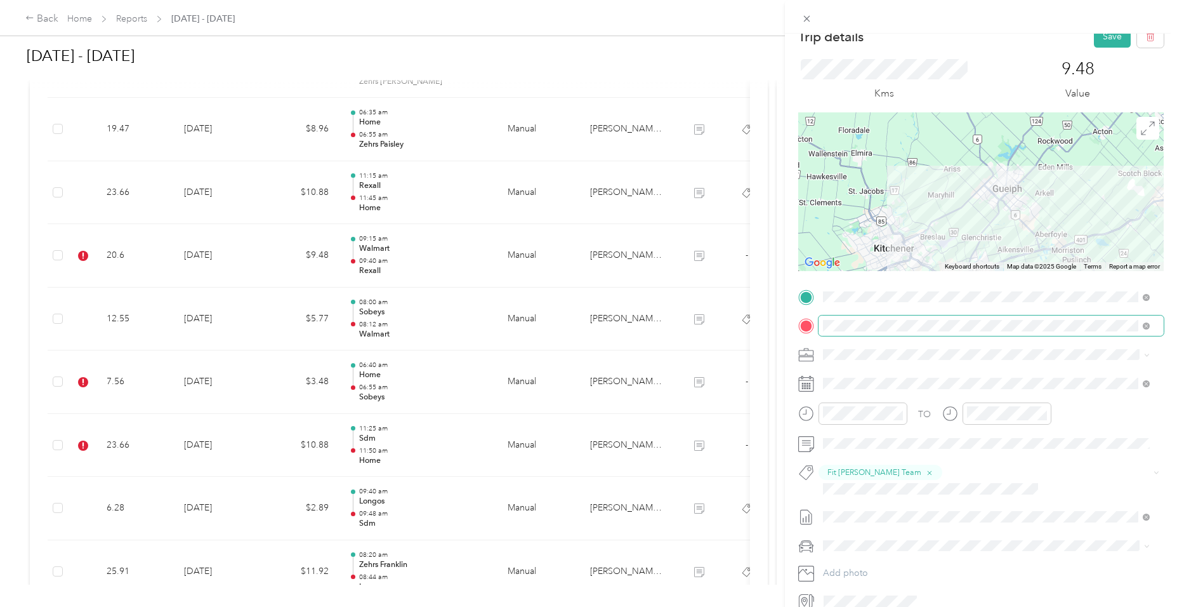
scroll to position [0, 0]
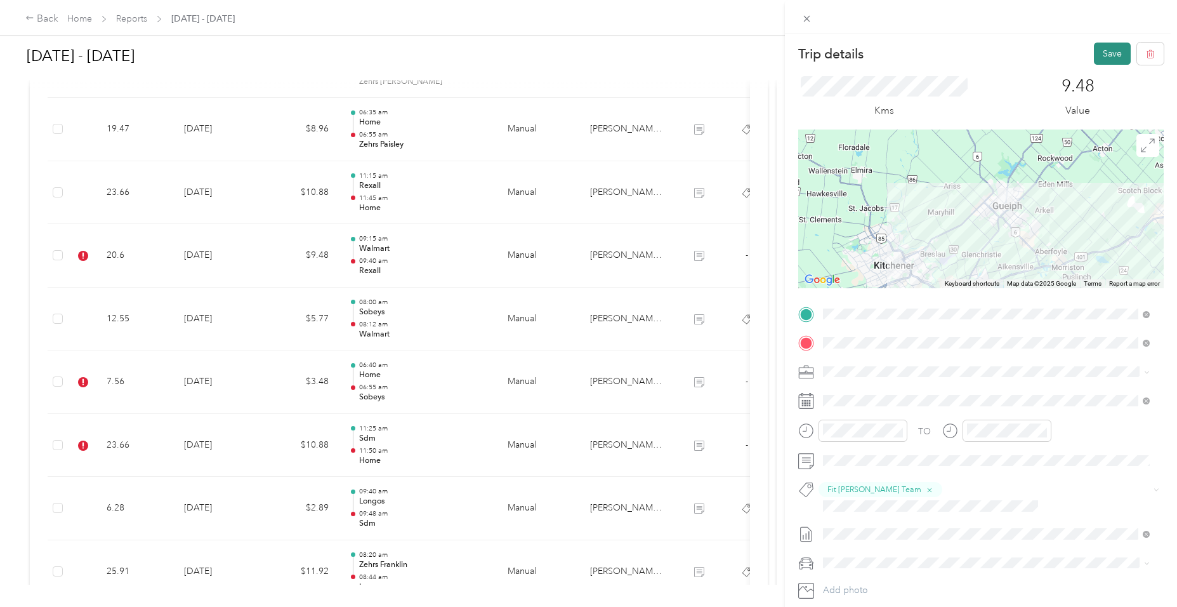
click at [1099, 53] on button "Save" at bounding box center [1112, 54] width 37 height 22
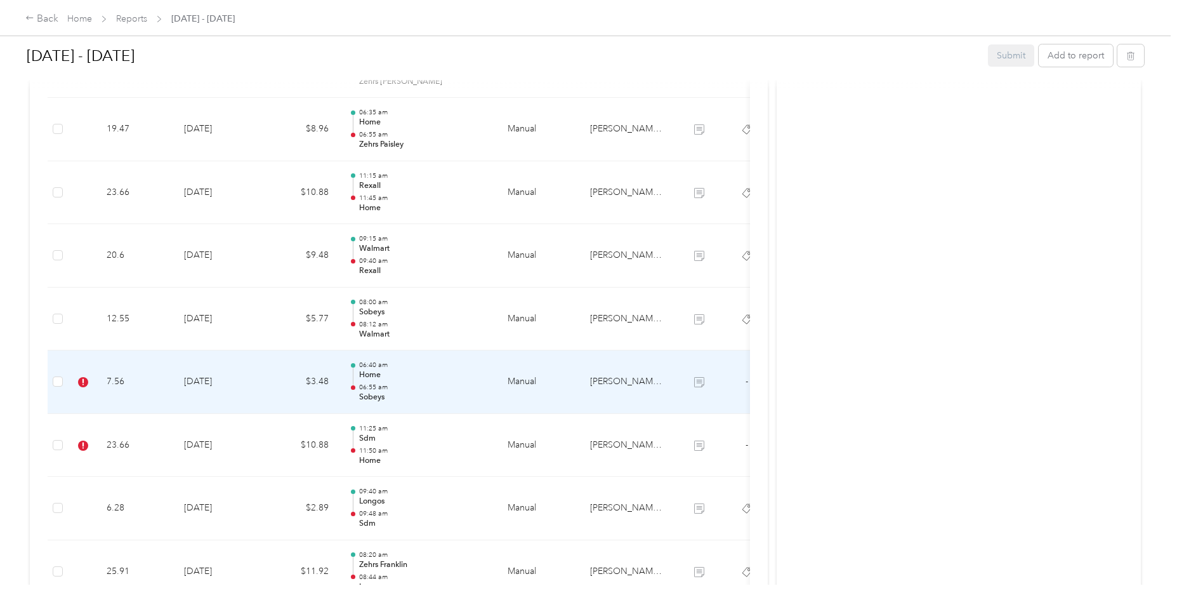
click at [493, 378] on td "06:40 am Home 06:55 am Sobeys" at bounding box center [418, 381] width 159 height 63
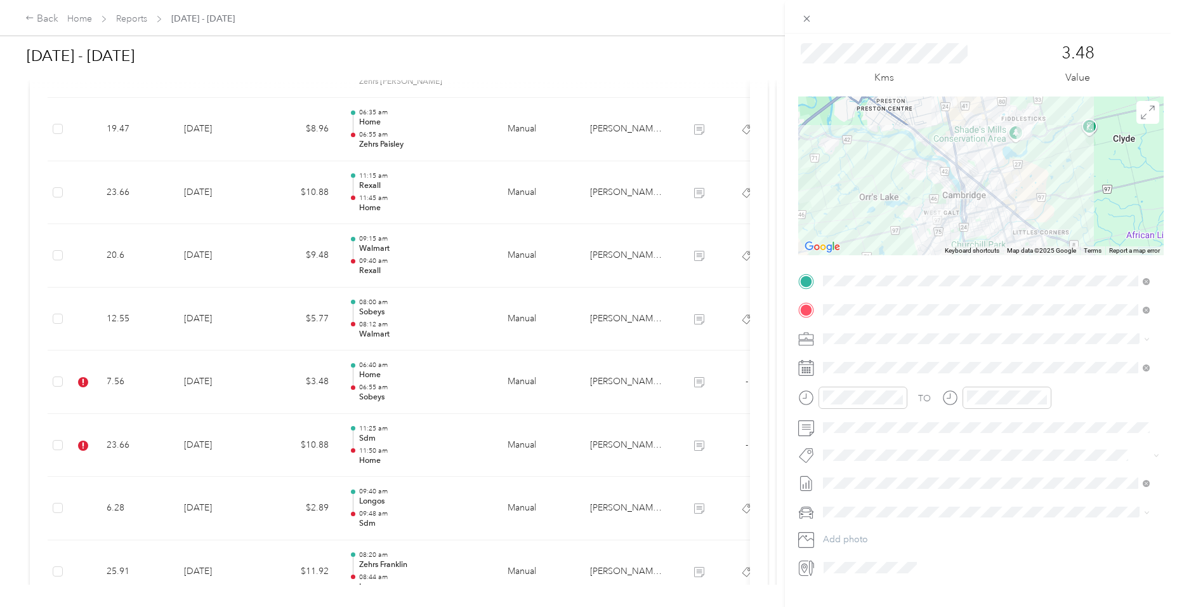
scroll to position [60, 0]
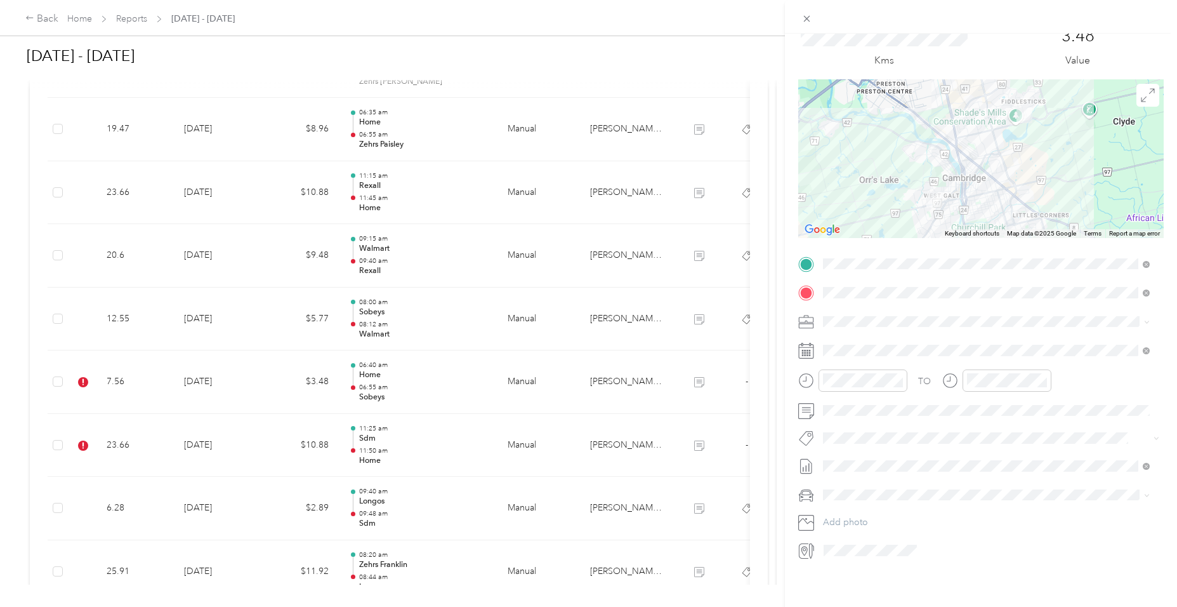
click at [864, 447] on span "Fit [PERSON_NAME] Team" at bounding box center [883, 450] width 94 height 11
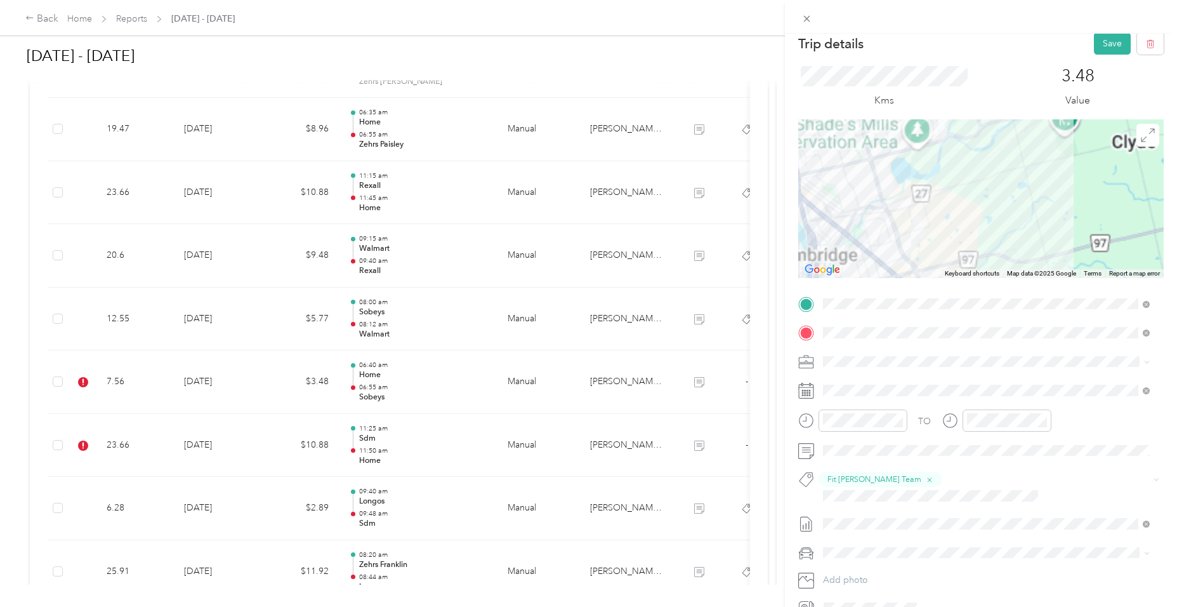
scroll to position [0, 0]
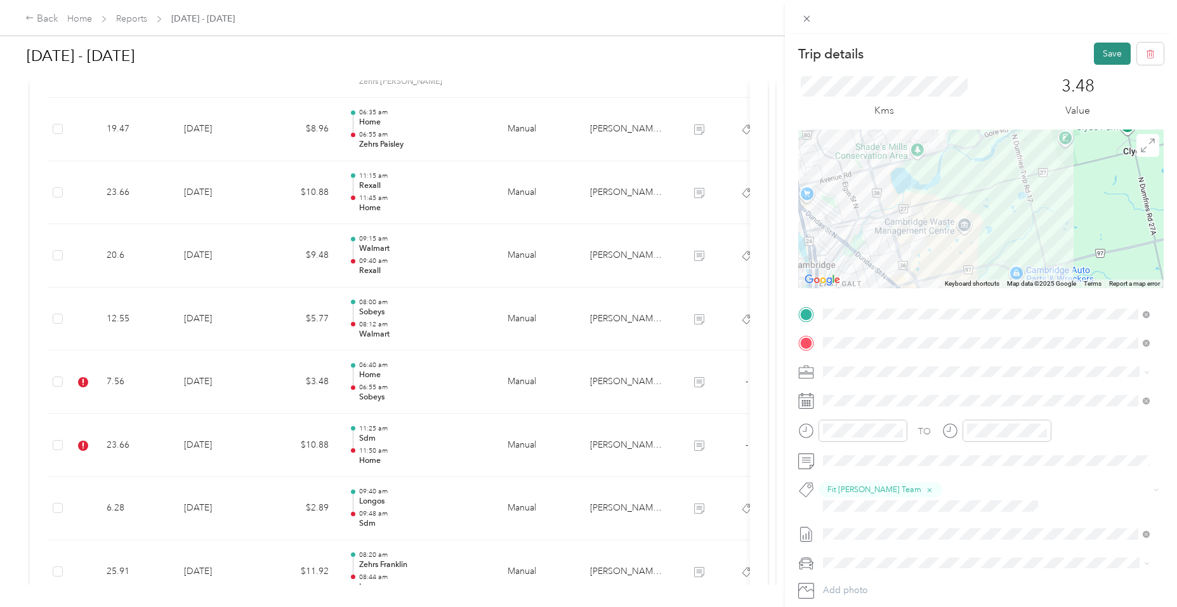
click at [1106, 63] on button "Save" at bounding box center [1112, 54] width 37 height 22
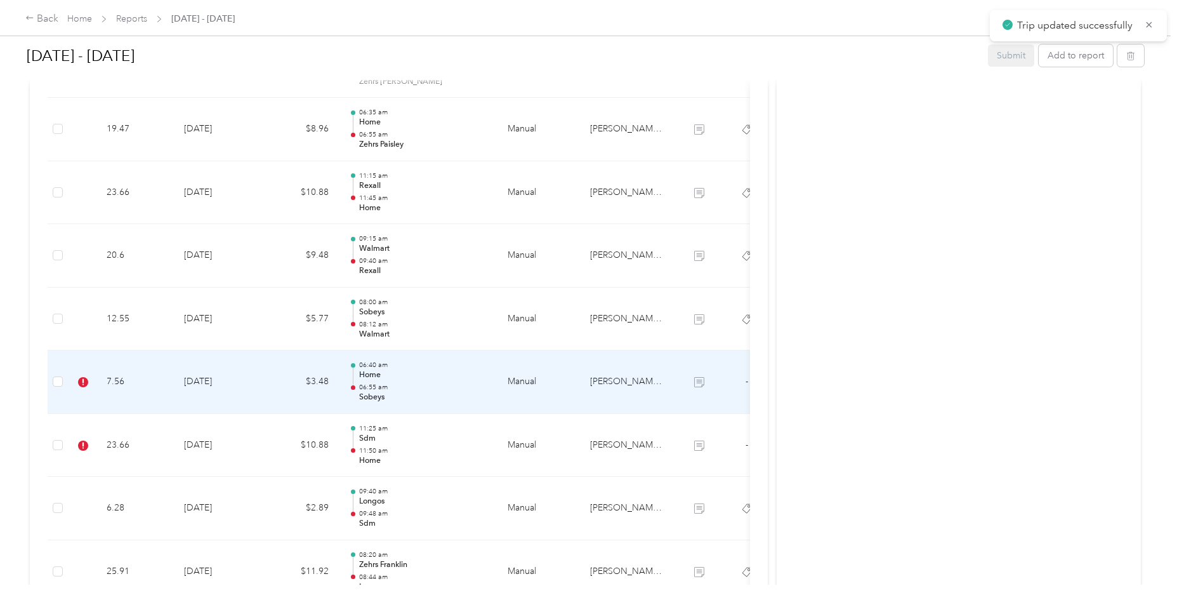
click at [385, 383] on p "06:55 am" at bounding box center [423, 387] width 128 height 9
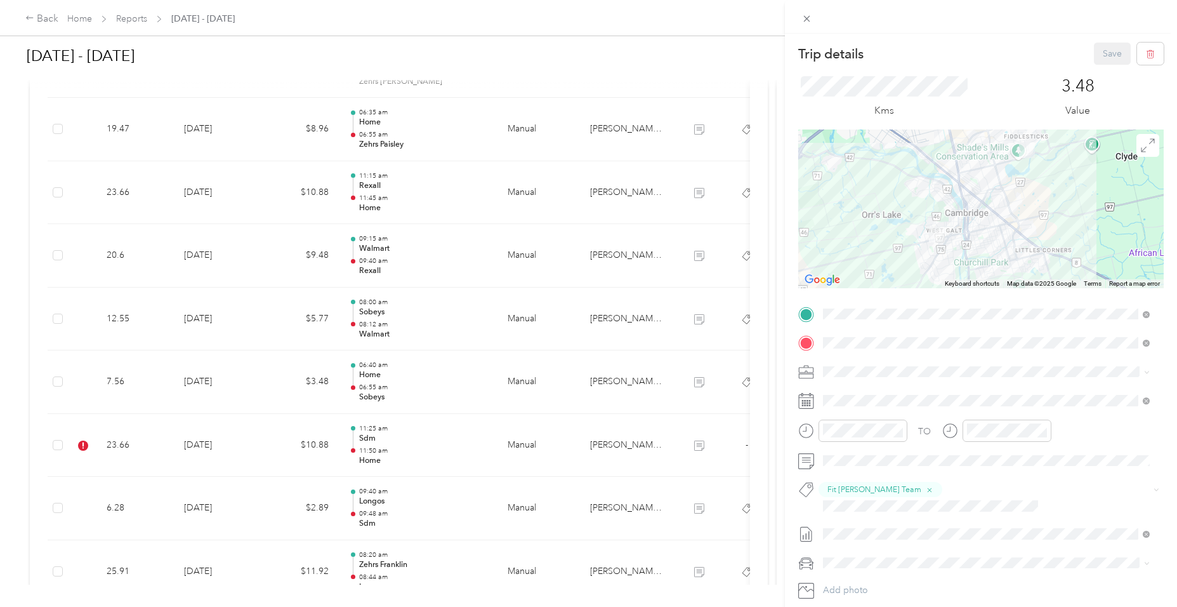
click at [211, 449] on div "Trip details Save This trip cannot be edited because it is either under review,…" at bounding box center [588, 303] width 1177 height 607
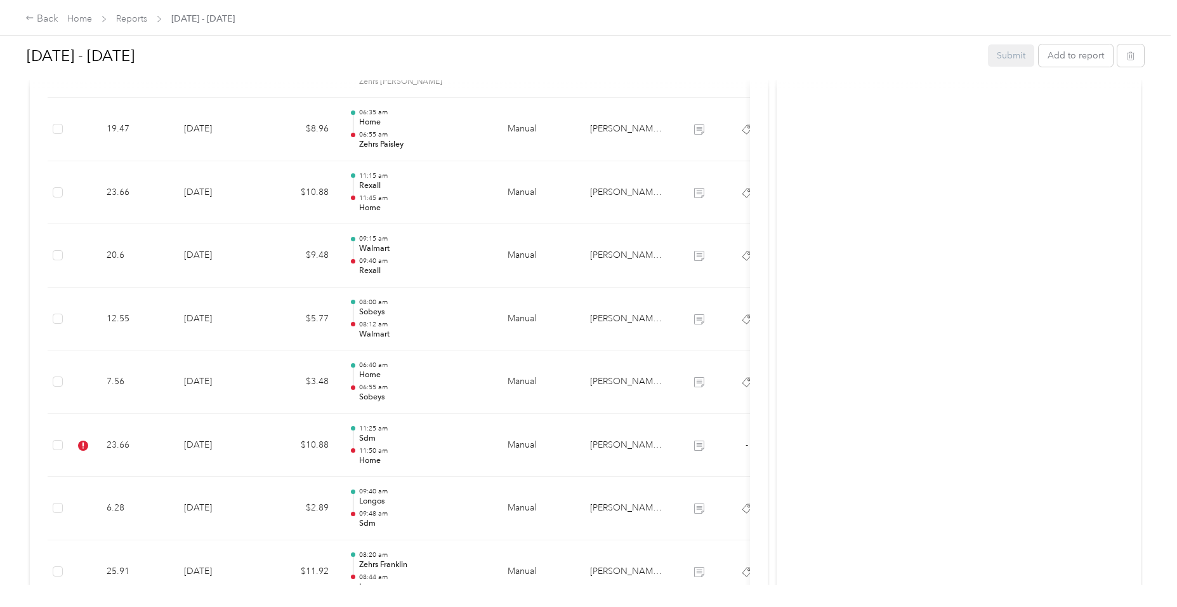
click at [212, 446] on td "[DATE]" at bounding box center [218, 445] width 89 height 63
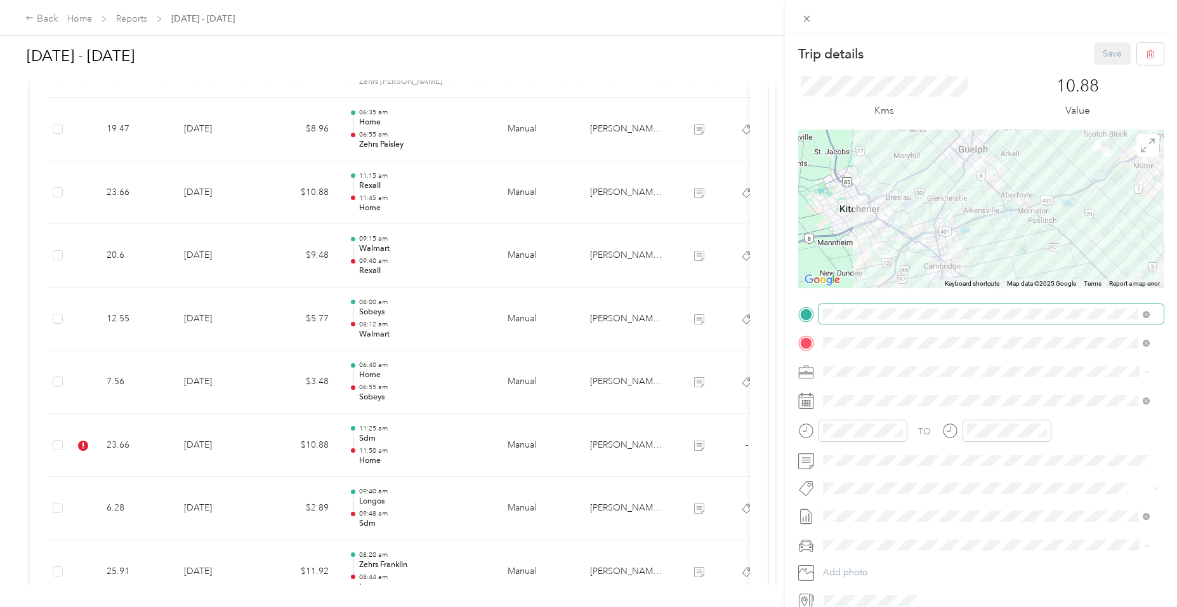
scroll to position [60, 0]
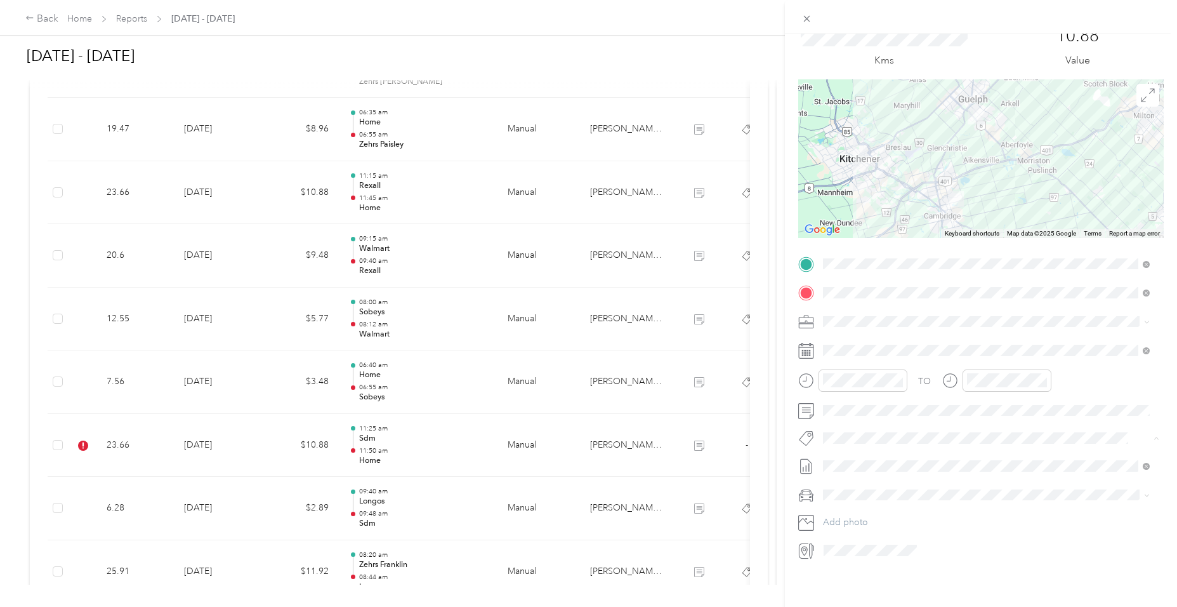
click at [873, 447] on span "Fit [PERSON_NAME] Team" at bounding box center [883, 451] width 94 height 11
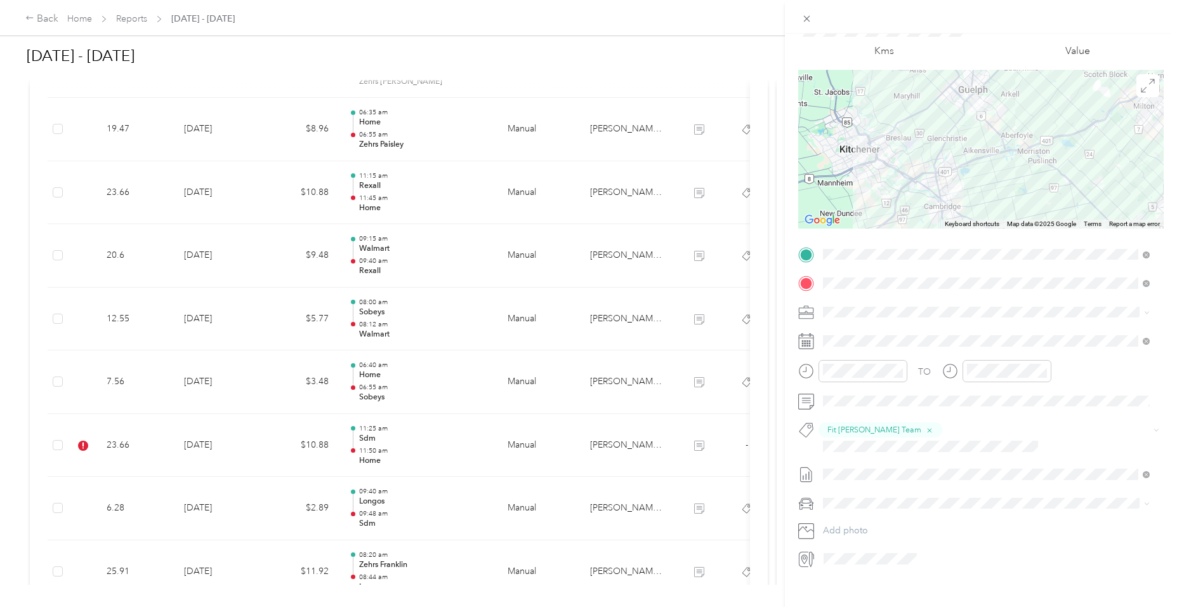
scroll to position [0, 0]
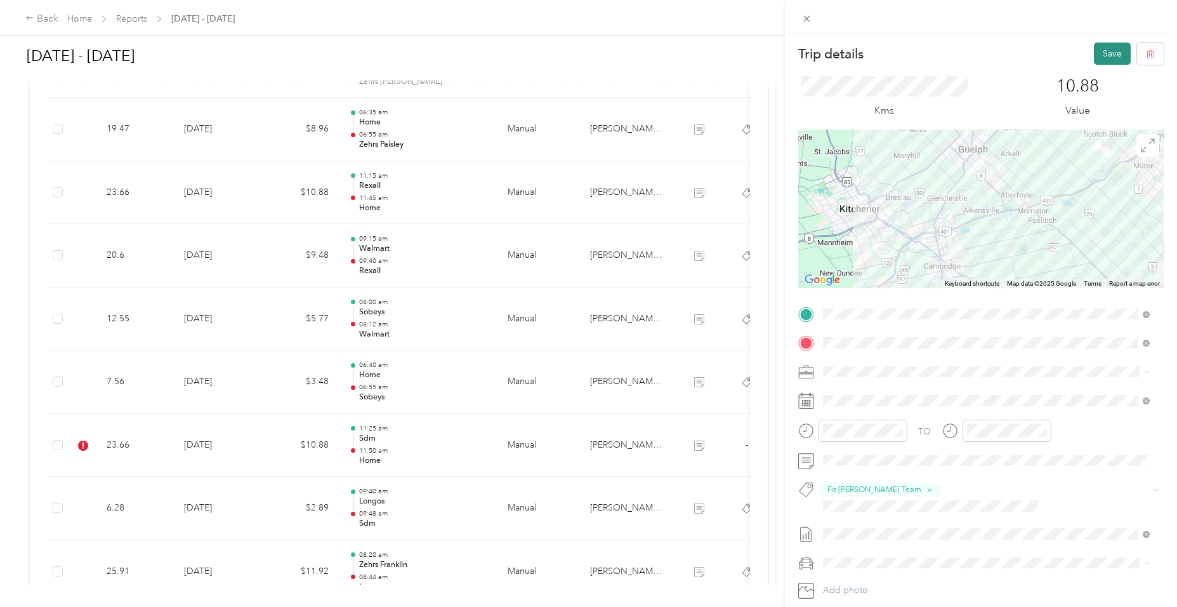
click at [1097, 55] on button "Save" at bounding box center [1112, 54] width 37 height 22
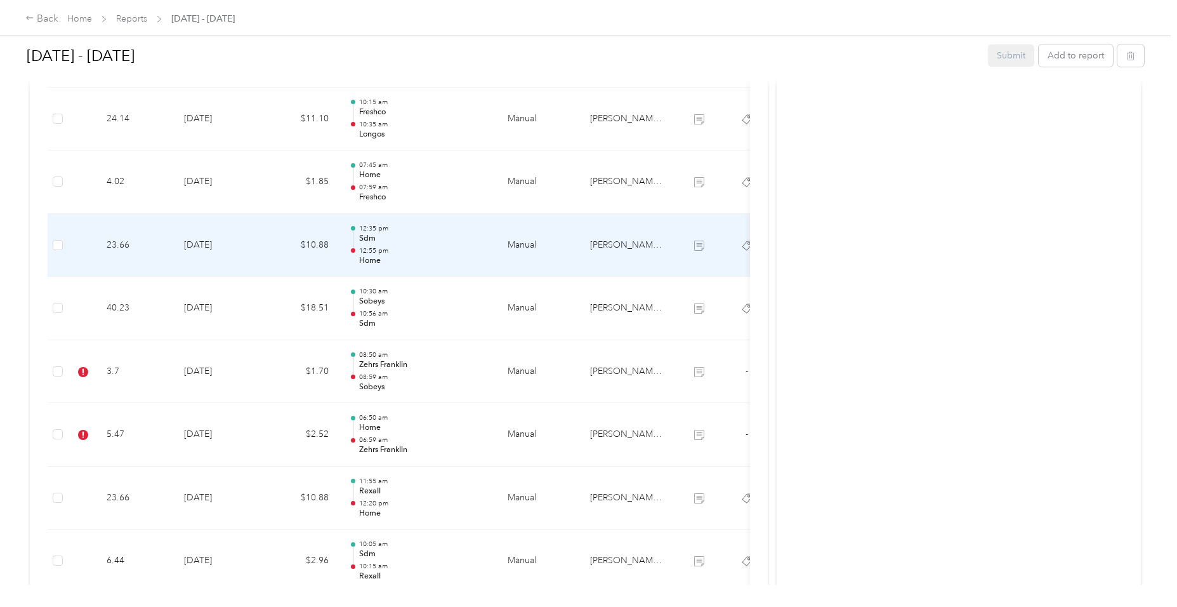
scroll to position [2856, 0]
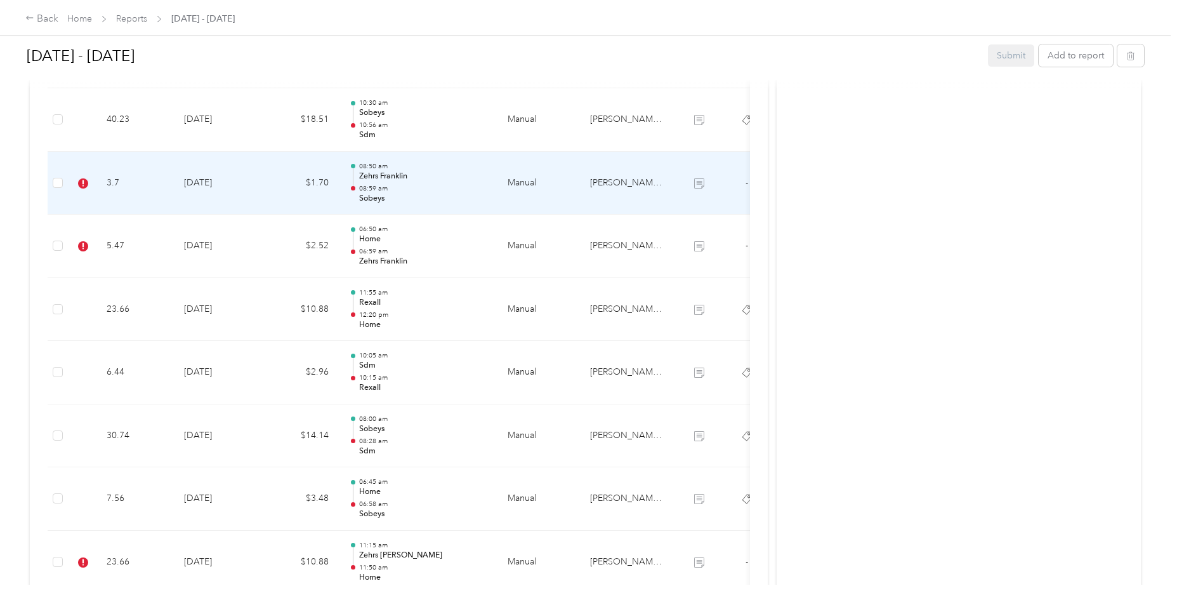
click at [378, 188] on p "08:59 am" at bounding box center [423, 188] width 128 height 9
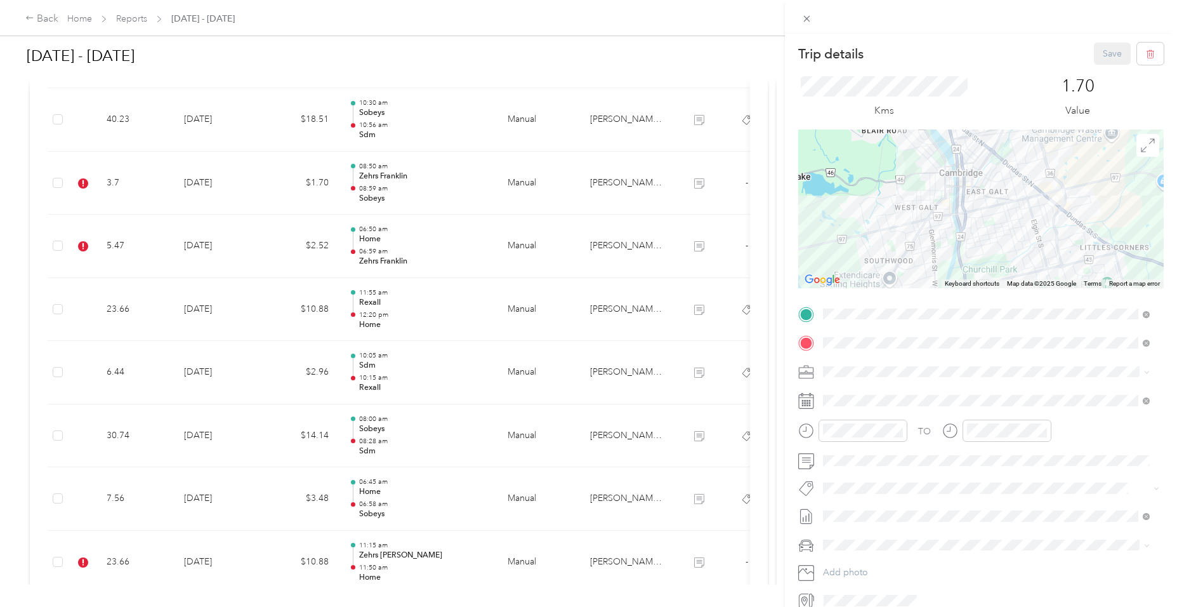
click at [261, 180] on div "Trip details Save This trip cannot be edited because it is either under review,…" at bounding box center [588, 303] width 1177 height 607
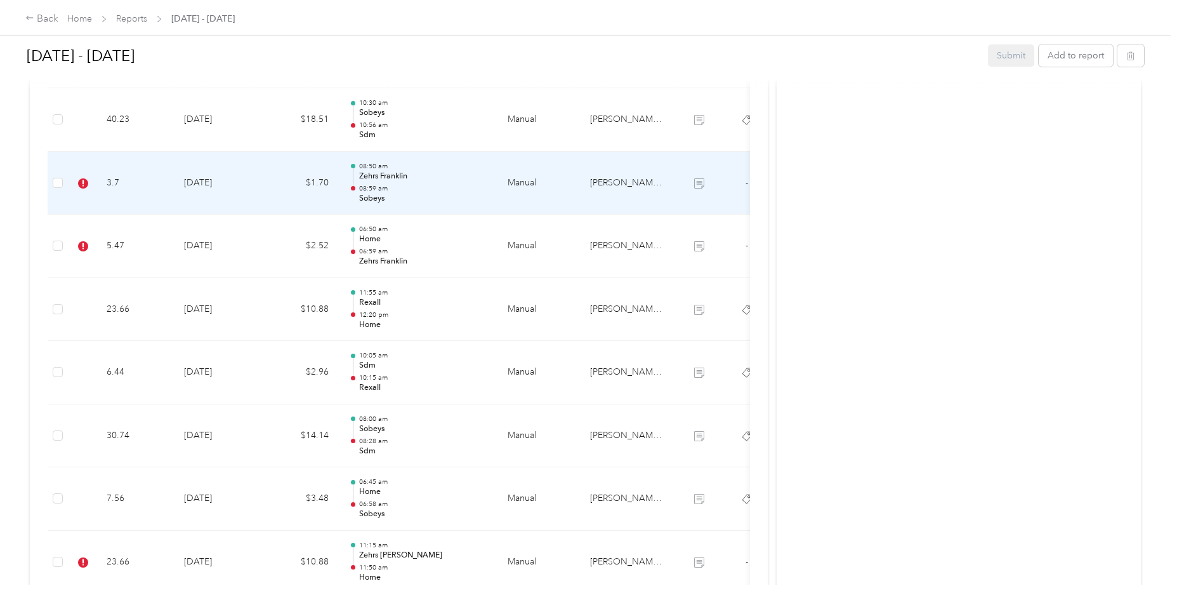
click at [421, 178] on p "Zehrs Franklin" at bounding box center [423, 176] width 128 height 11
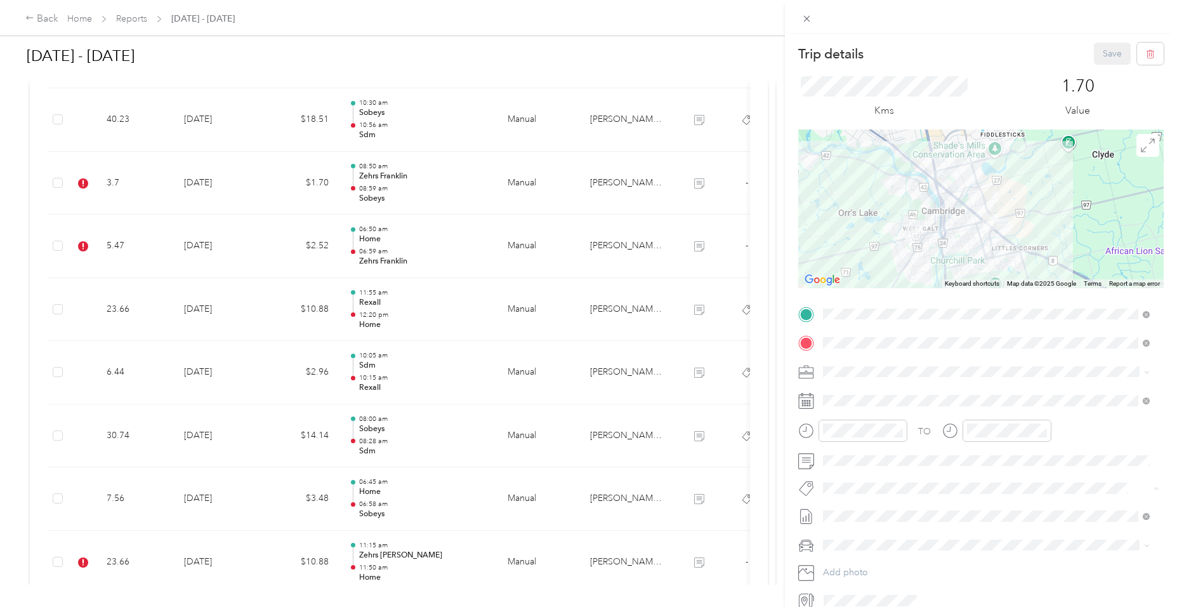
click at [879, 510] on span "Fit [PERSON_NAME] Team" at bounding box center [883, 510] width 94 height 11
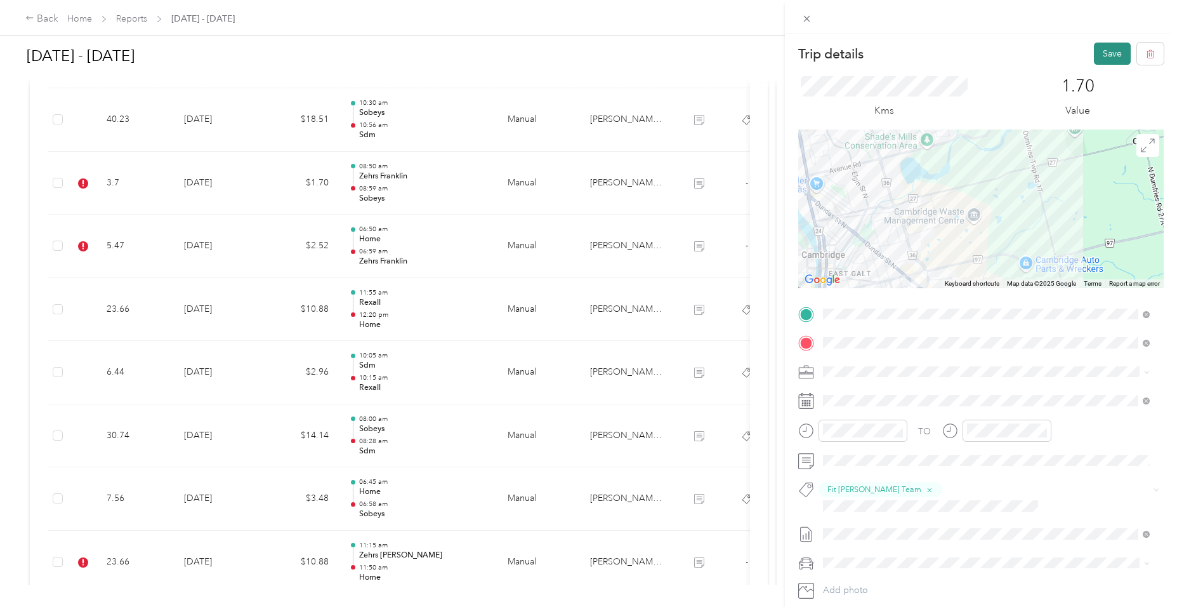
click at [1101, 52] on button "Save" at bounding box center [1112, 54] width 37 height 22
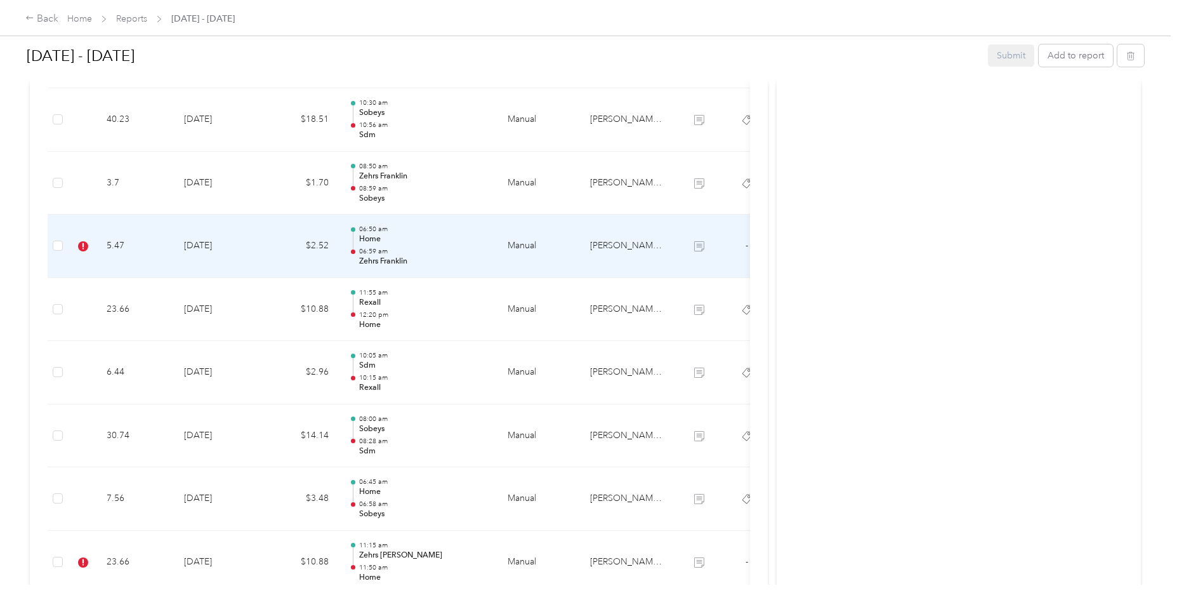
click at [395, 248] on p "06:59 am" at bounding box center [423, 251] width 128 height 9
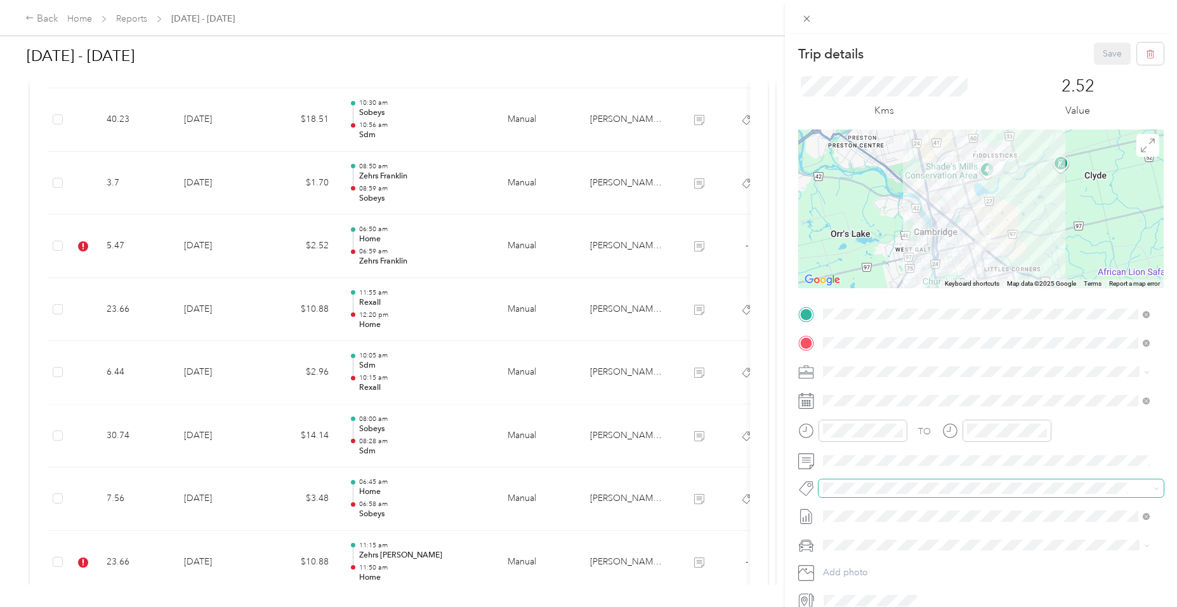
click at [861, 482] on span at bounding box center [981, 488] width 324 height 13
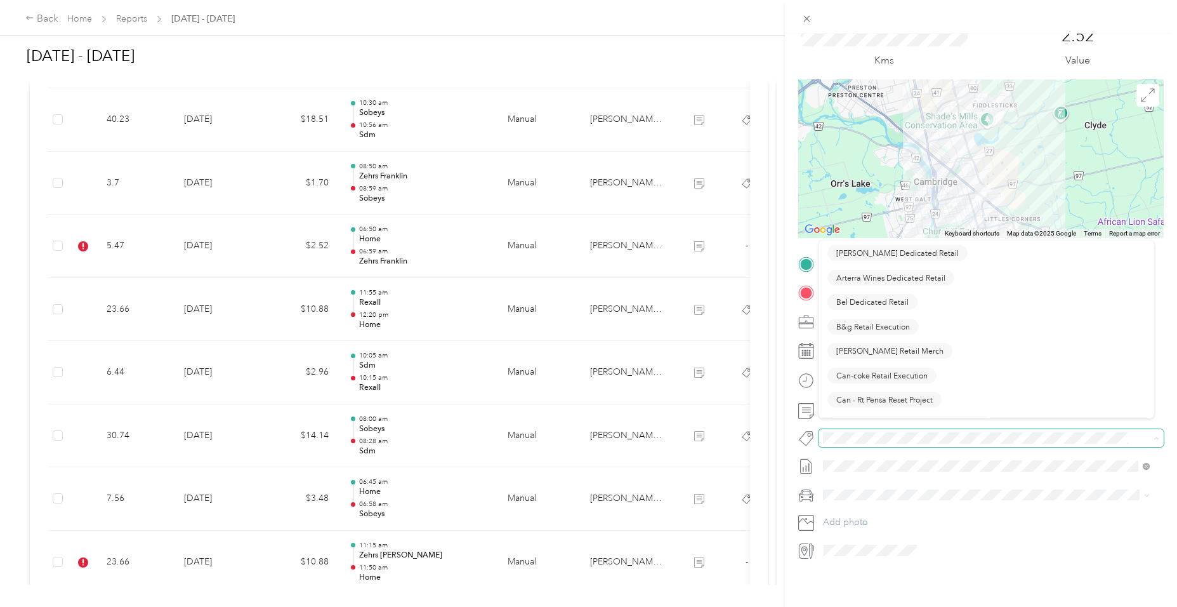
scroll to position [60, 0]
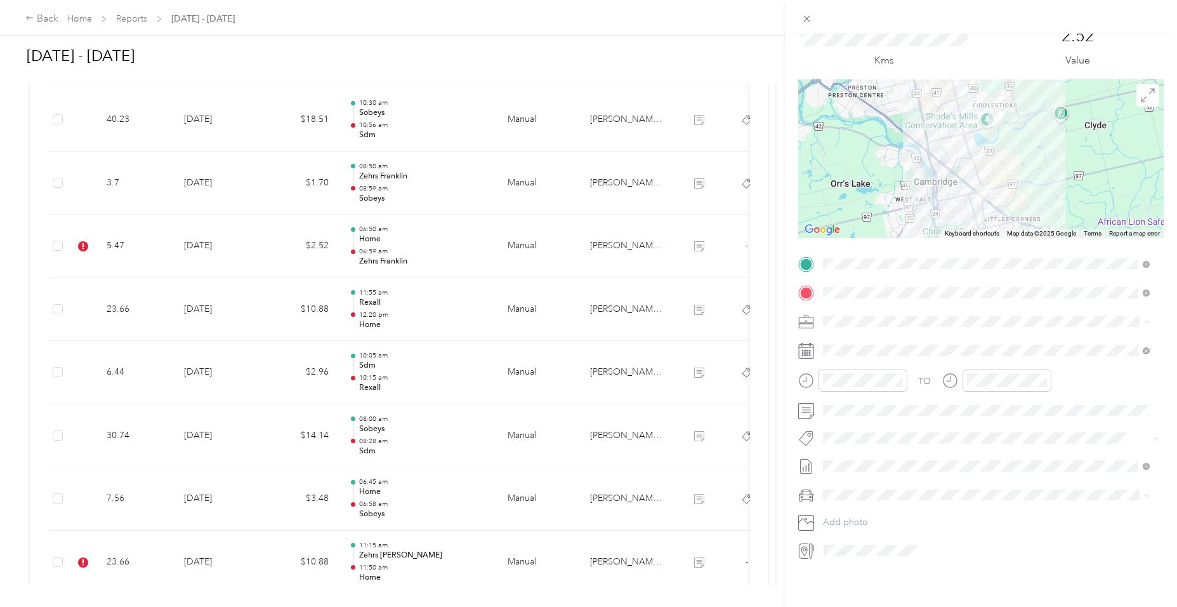
click at [868, 606] on div "Trip details Save This trip cannot be edited because it is either under review,…" at bounding box center [585, 607] width 1171 height 0
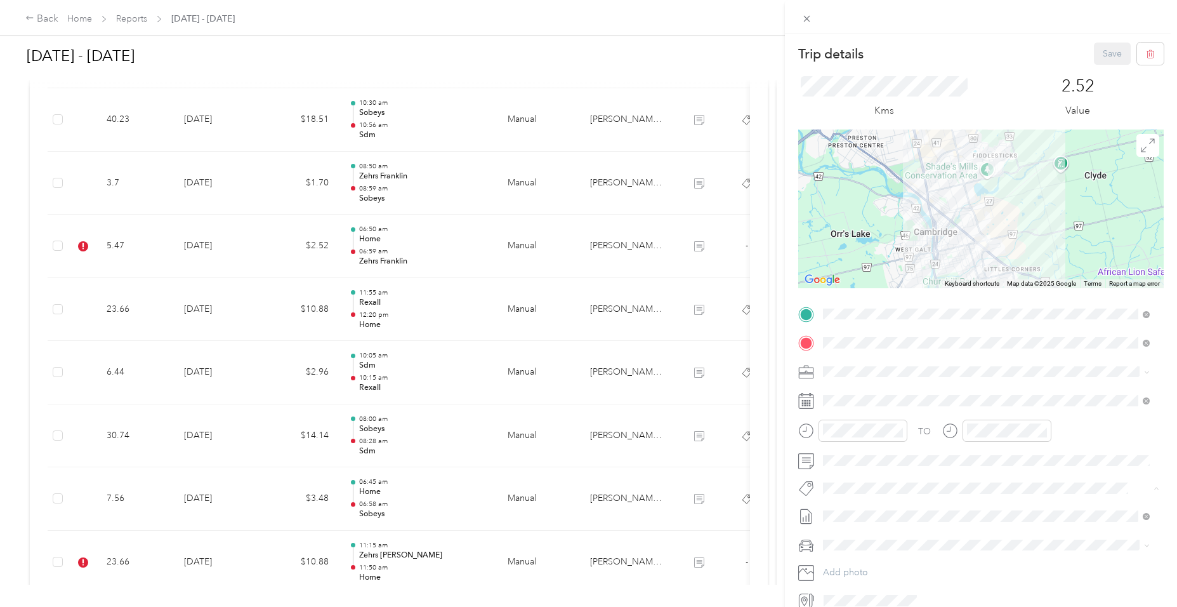
click at [876, 510] on span "Fit [PERSON_NAME] Team" at bounding box center [883, 510] width 94 height 11
click at [1100, 56] on button "Save" at bounding box center [1112, 54] width 37 height 22
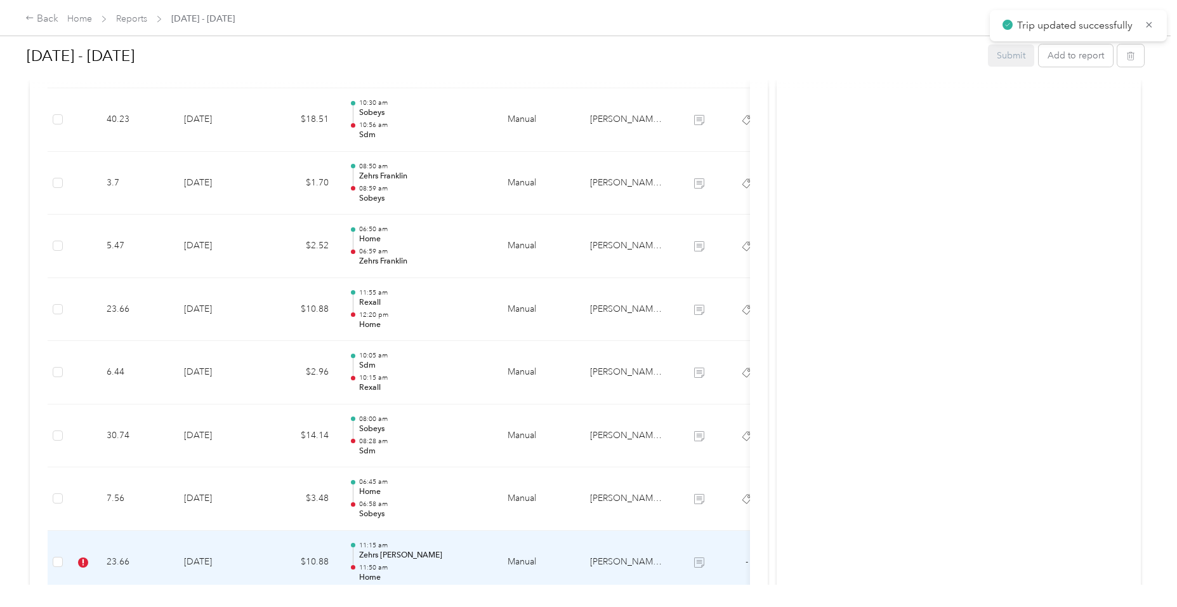
click at [440, 548] on p "11:15 am" at bounding box center [423, 545] width 128 height 9
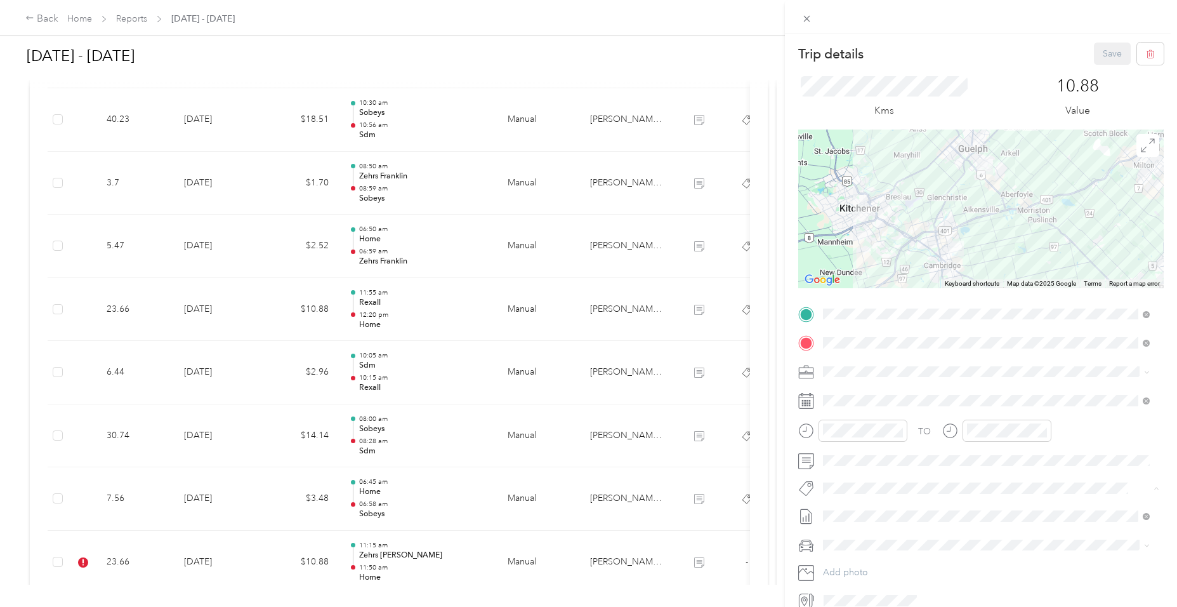
click at [918, 506] on div "Fit [PERSON_NAME] Team" at bounding box center [987, 511] width 318 height 16
click at [1107, 56] on button "Save" at bounding box center [1112, 54] width 37 height 22
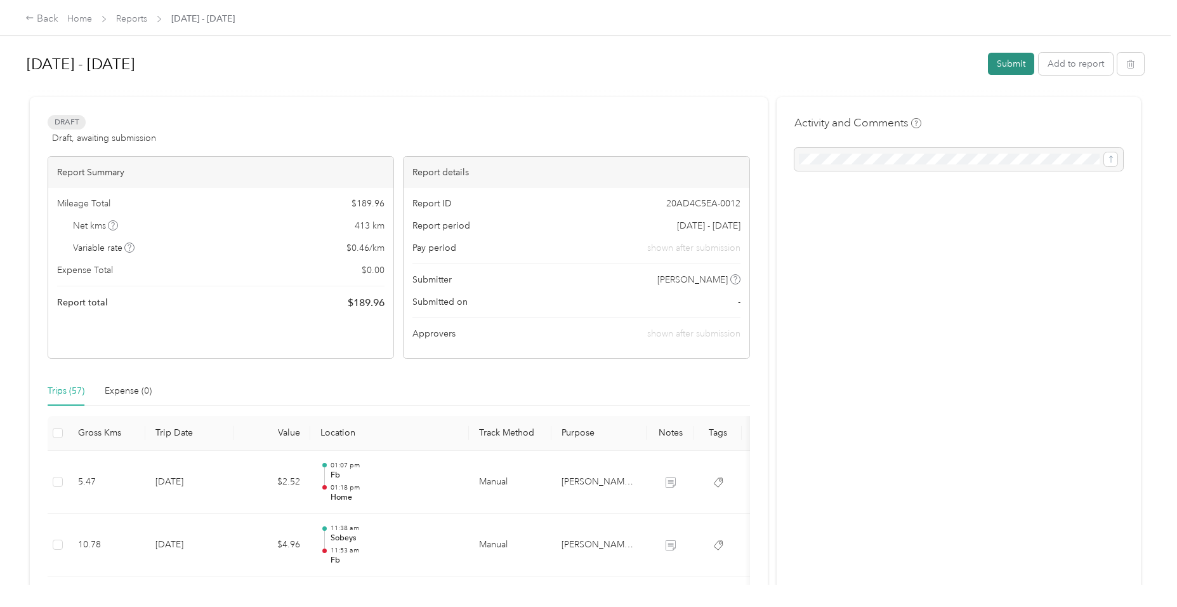
click at [1027, 61] on button "Submit" at bounding box center [1011, 64] width 46 height 22
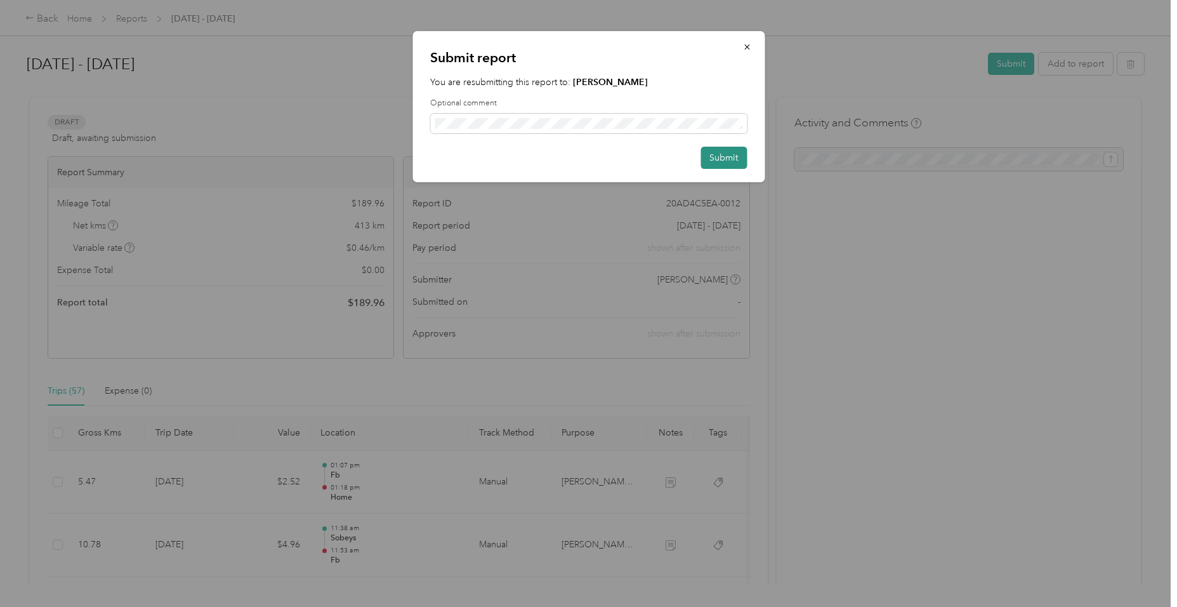
click at [729, 156] on button "Submit" at bounding box center [724, 158] width 46 height 22
